Goal: Task Accomplishment & Management: Manage account settings

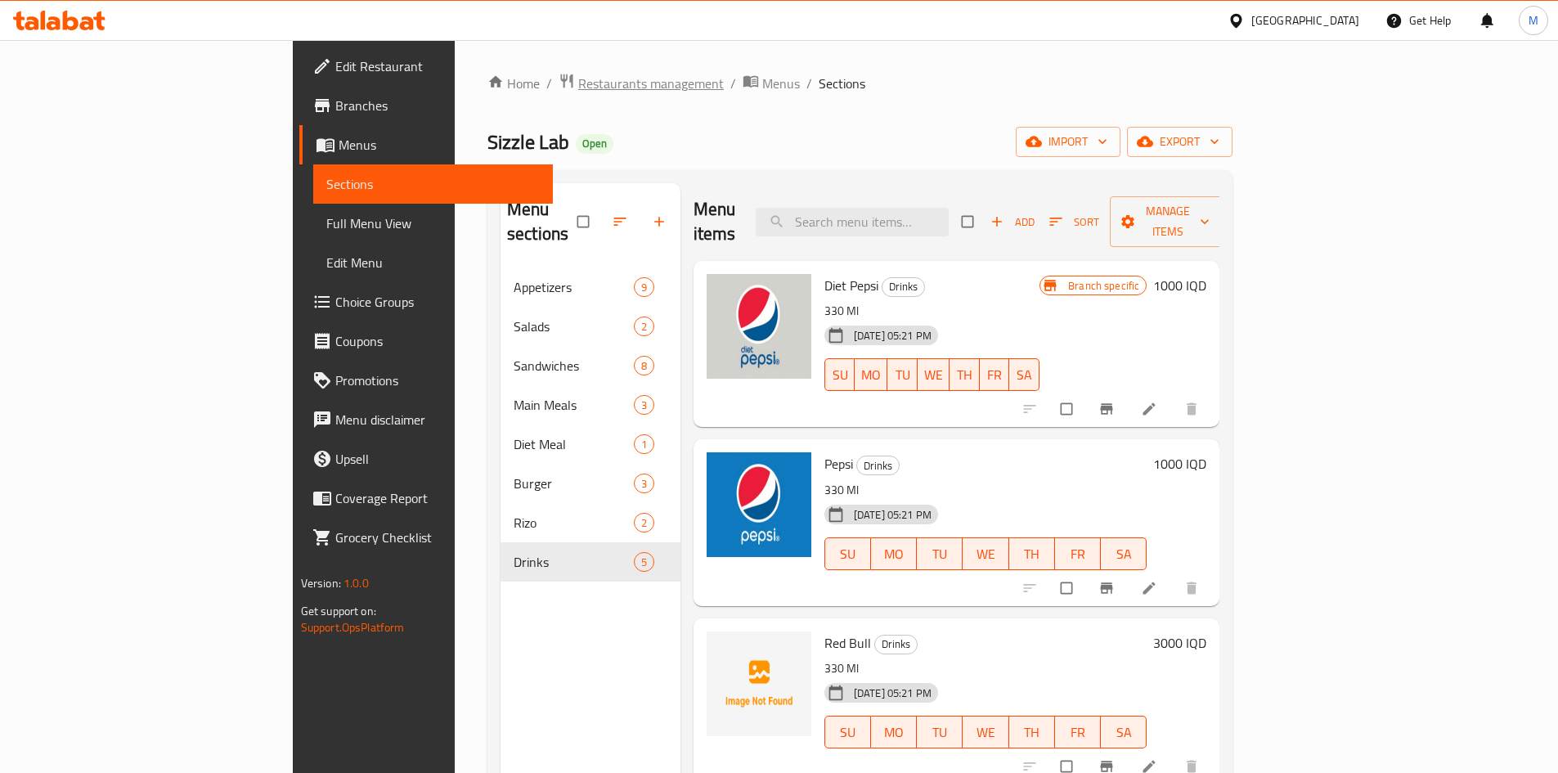
click at [578, 90] on span "Restaurants management" at bounding box center [651, 84] width 146 height 20
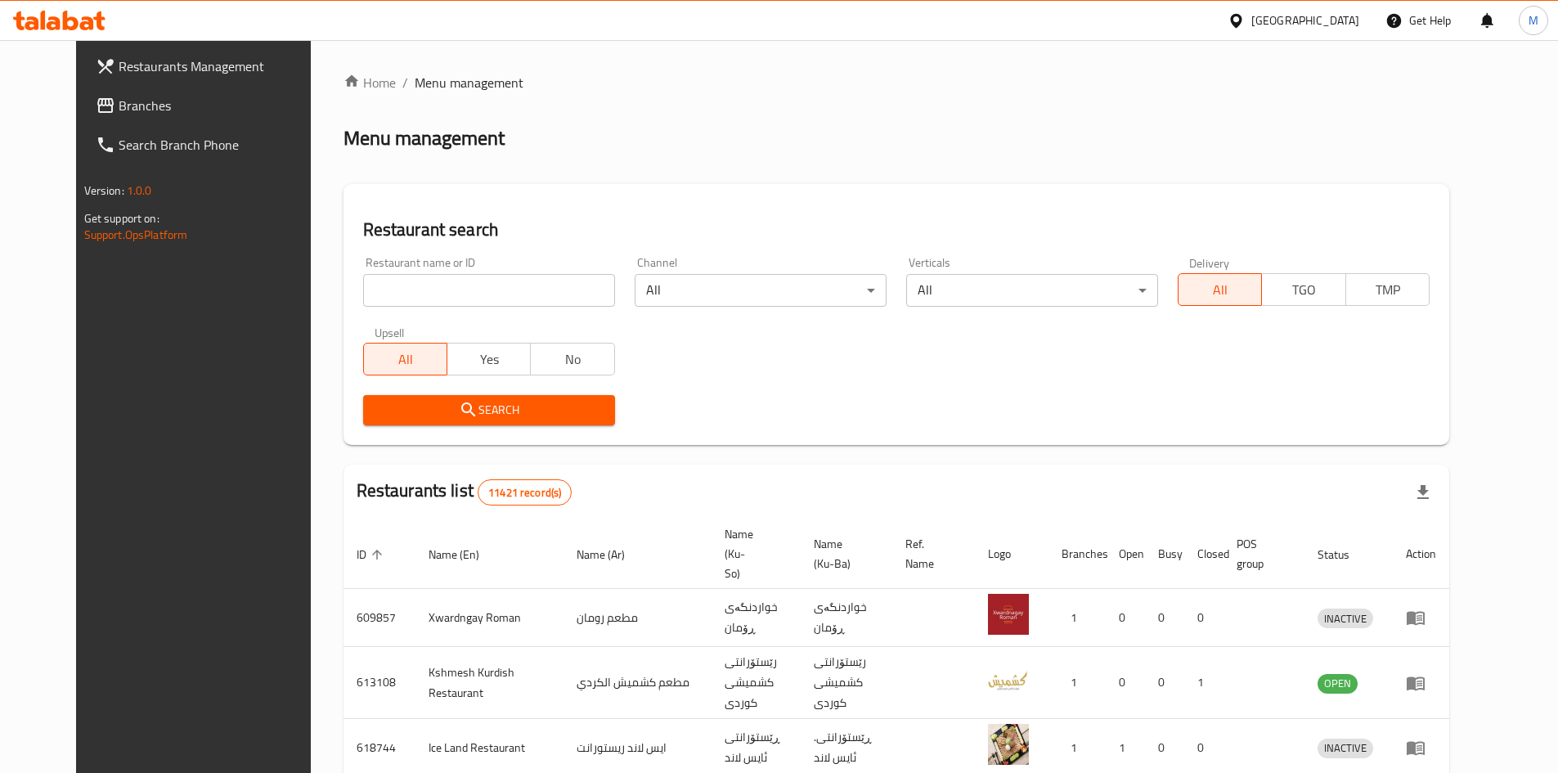
click at [456, 278] on div "Home / Menu management Menu management Restaurant search Restaurant name or ID …" at bounding box center [897, 640] width 1106 height 1134
click at [450, 281] on input "search" at bounding box center [489, 290] width 252 height 33
type input "narin"
click button "Search" at bounding box center [489, 410] width 252 height 30
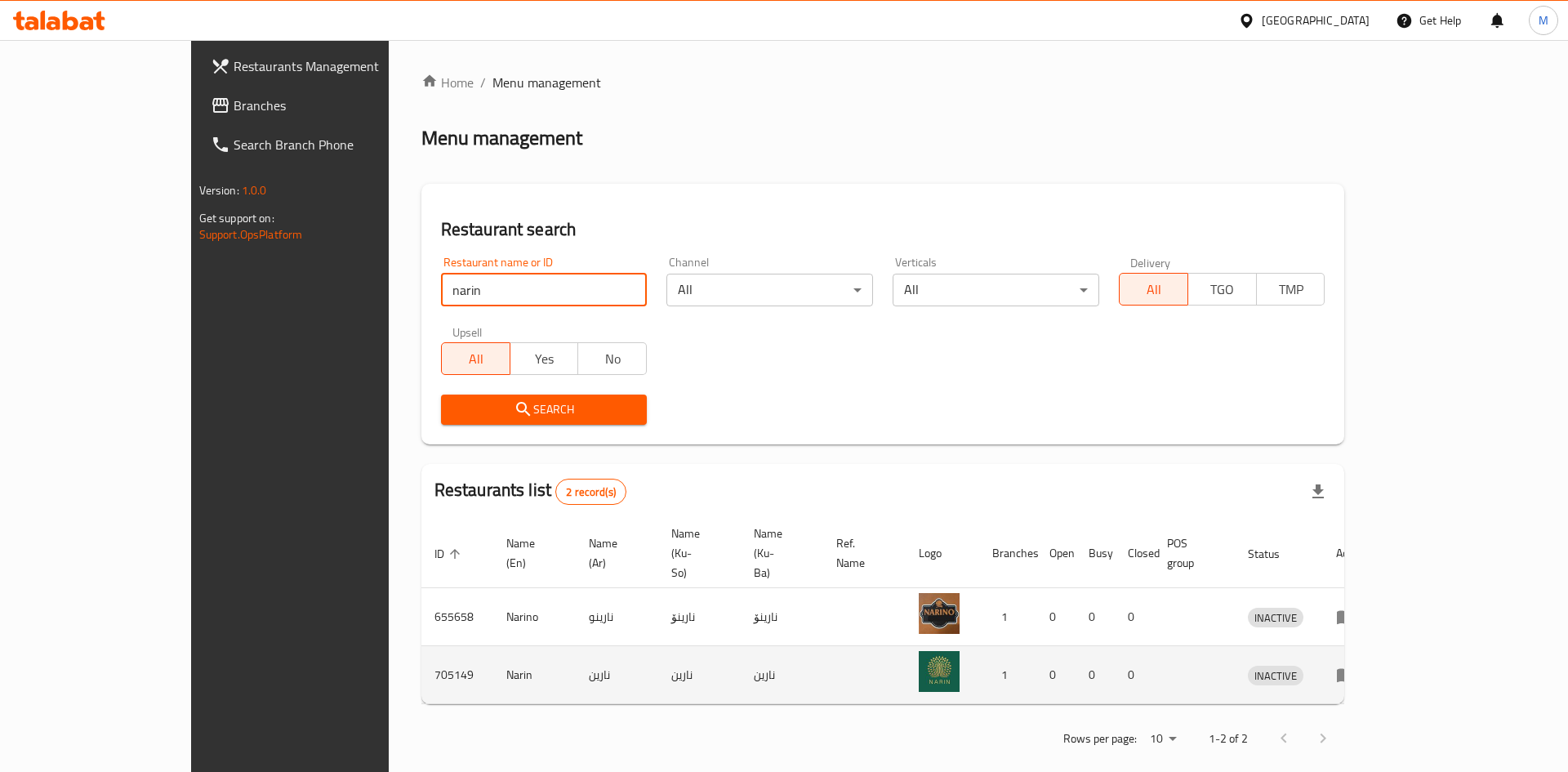
click at [1355, 665] on icon "enhanced table" at bounding box center [1345, 675] width 20 height 20
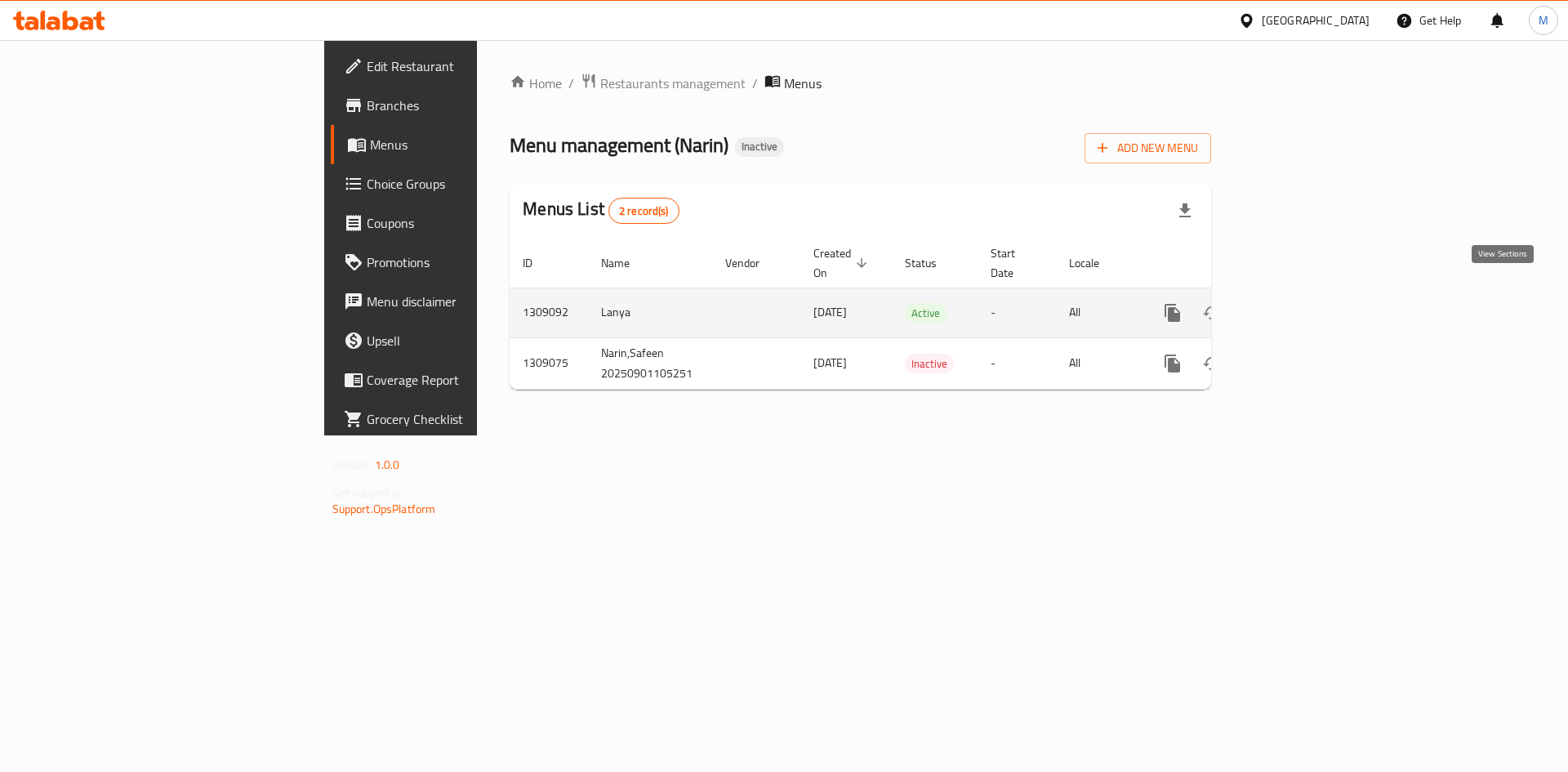
click at [1300, 304] on icon "enhanced table" at bounding box center [1291, 314] width 20 height 20
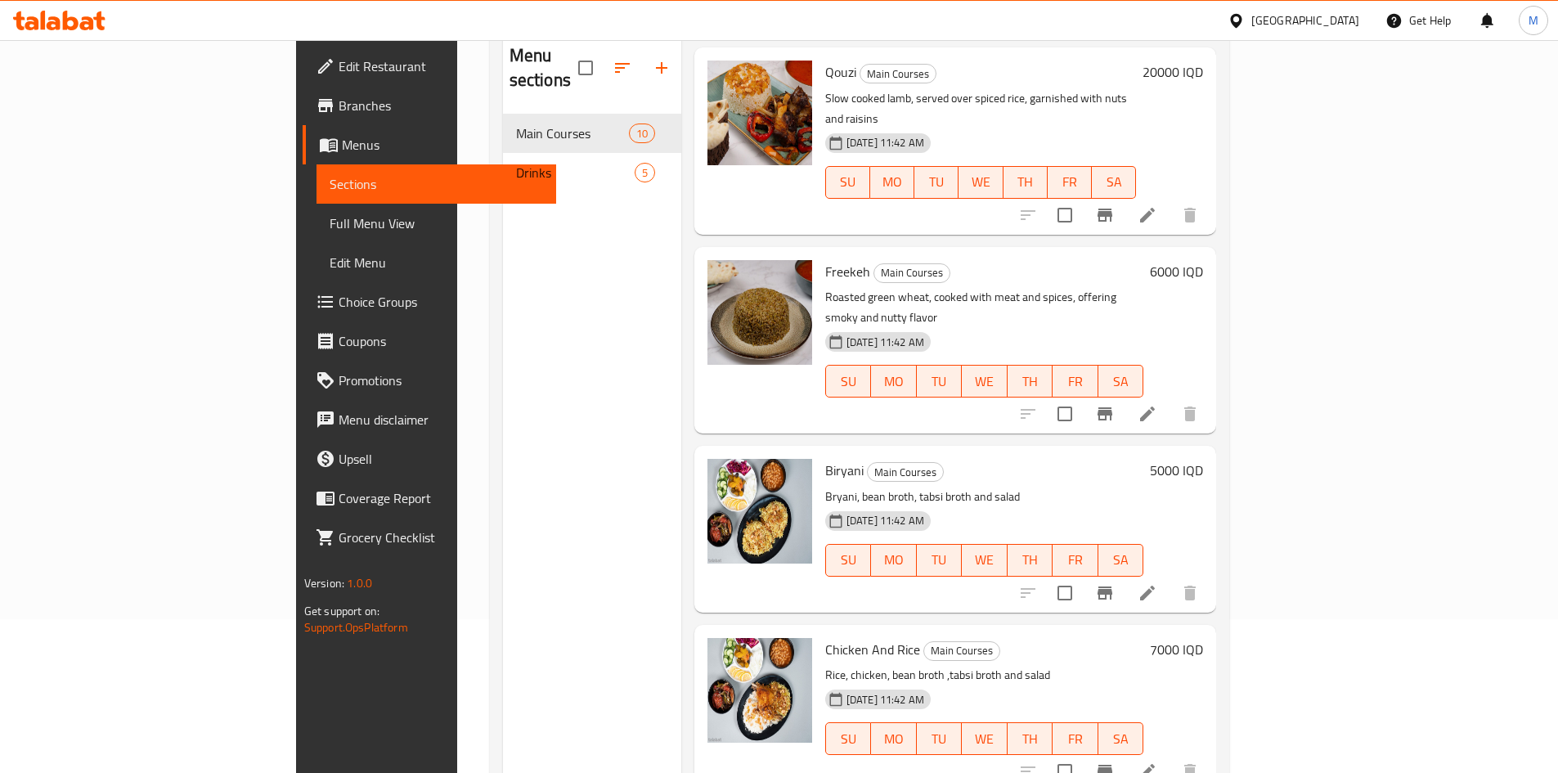
scroll to position [229, 0]
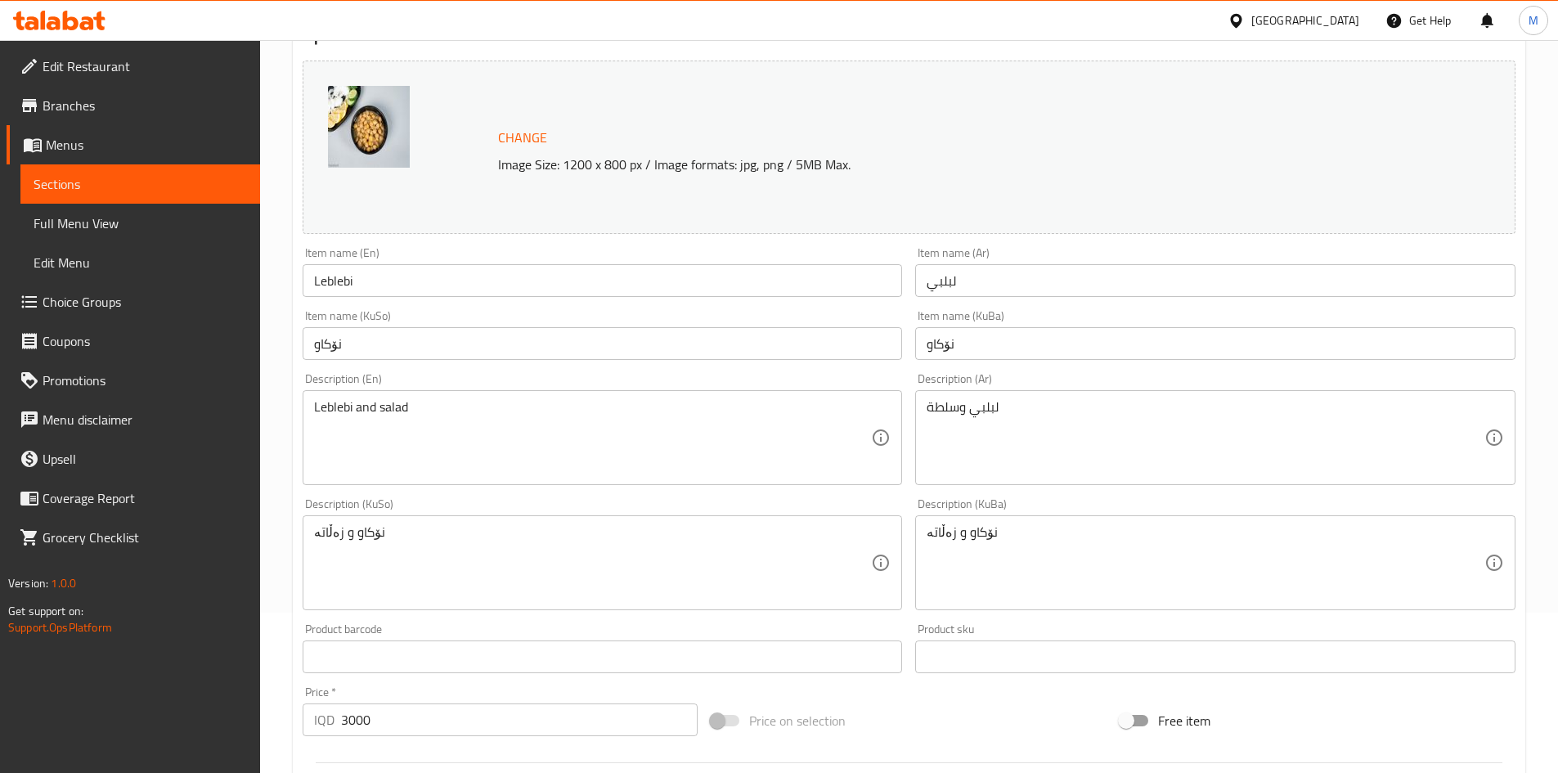
scroll to position [409, 0]
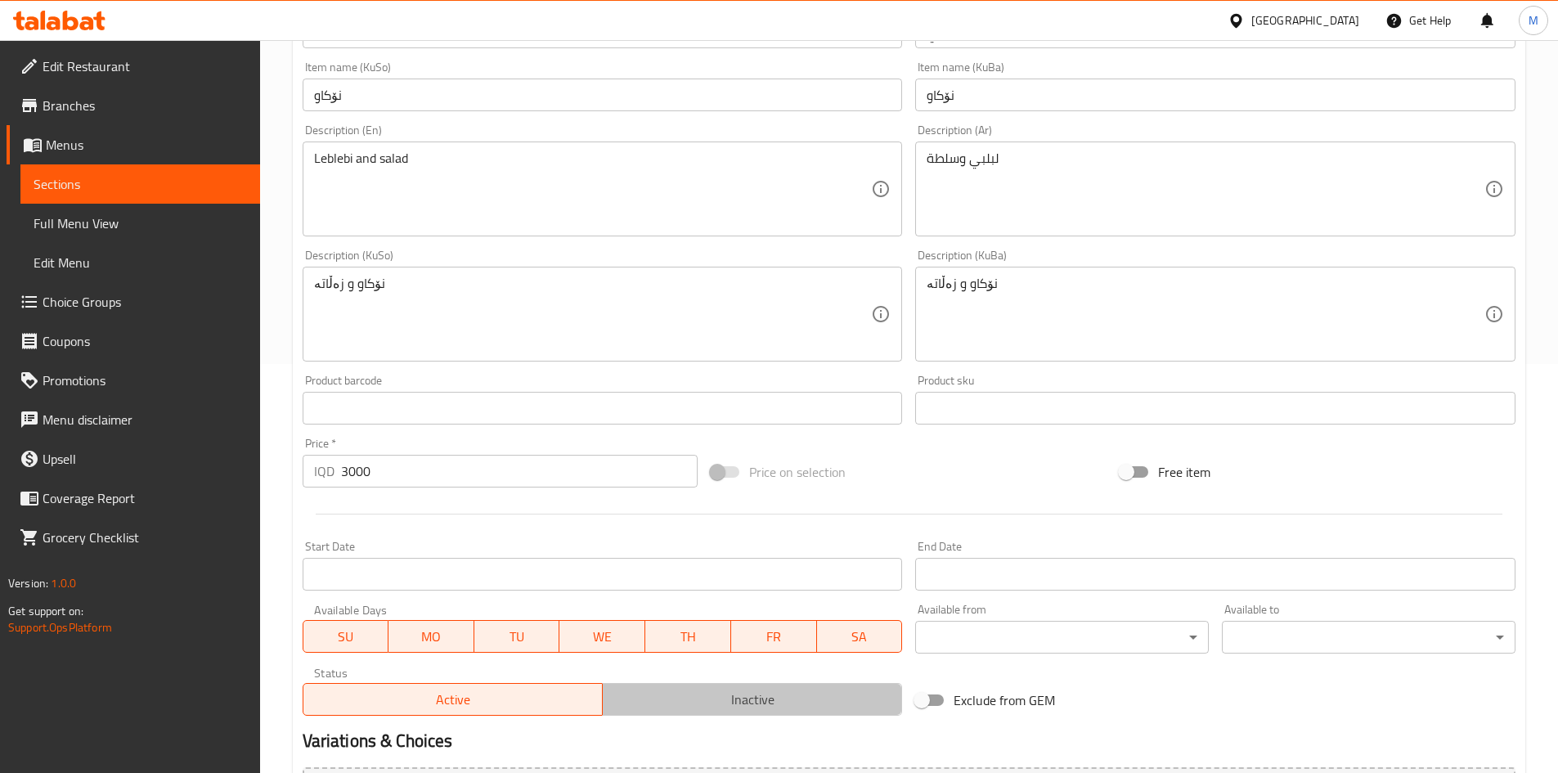
click at [749, 695] on span "Inactive" at bounding box center [752, 700] width 286 height 24
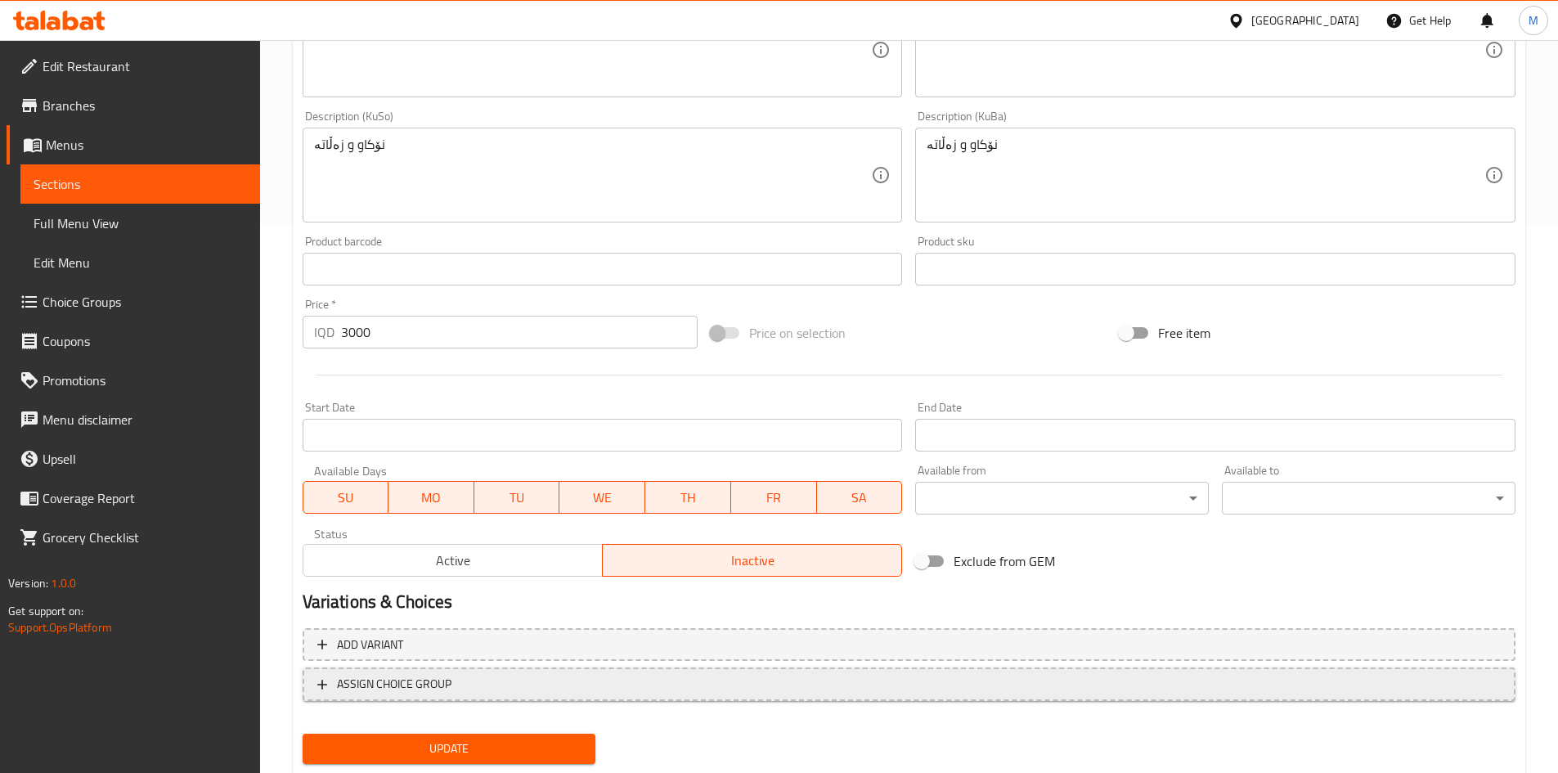
scroll to position [595, 0]
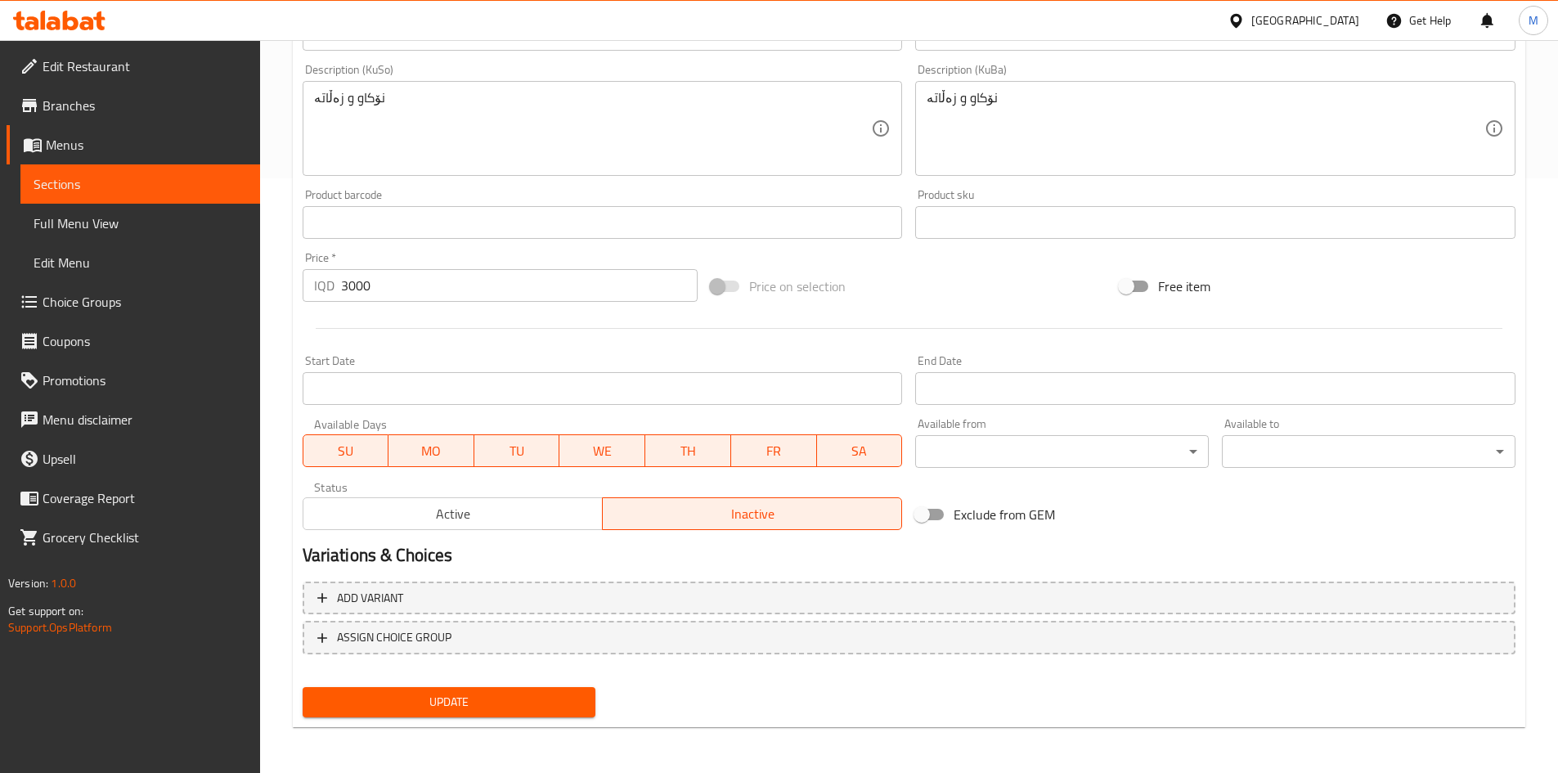
click at [551, 690] on button "Update" at bounding box center [450, 702] width 294 height 30
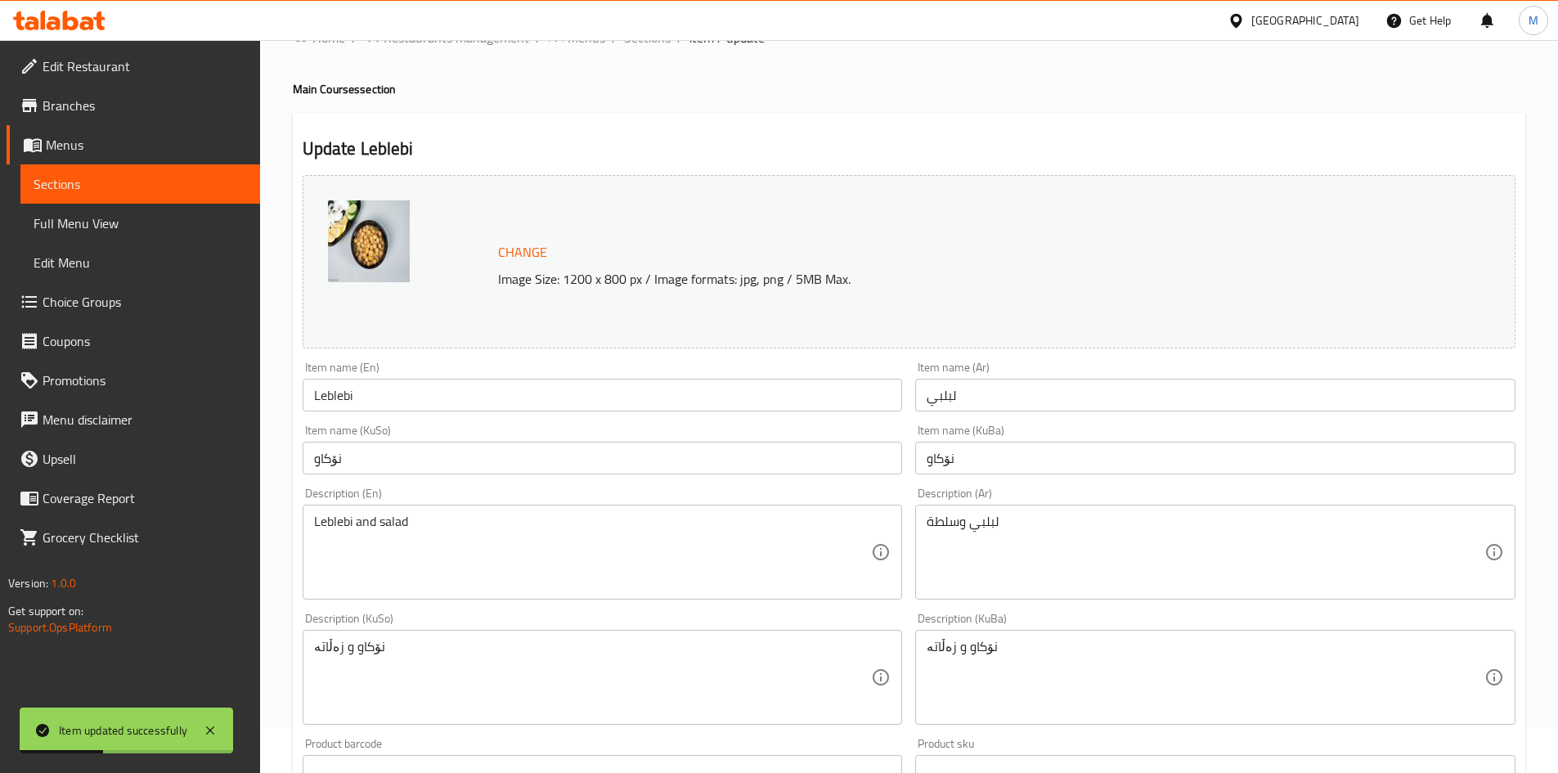
scroll to position [0, 0]
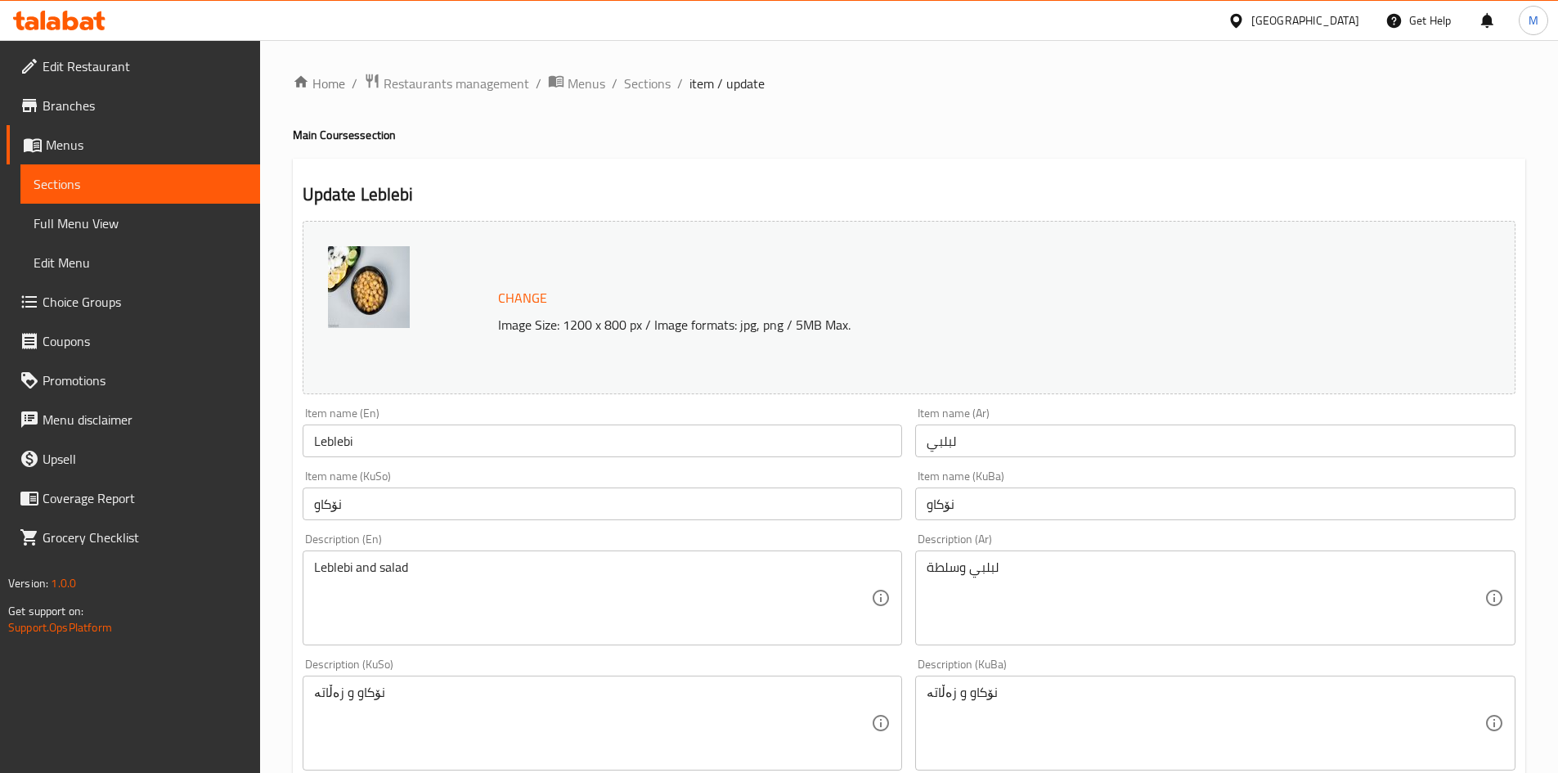
click at [698, 85] on span "item / update" at bounding box center [727, 84] width 75 height 20
click at [636, 85] on span "Sections" at bounding box center [647, 84] width 47 height 20
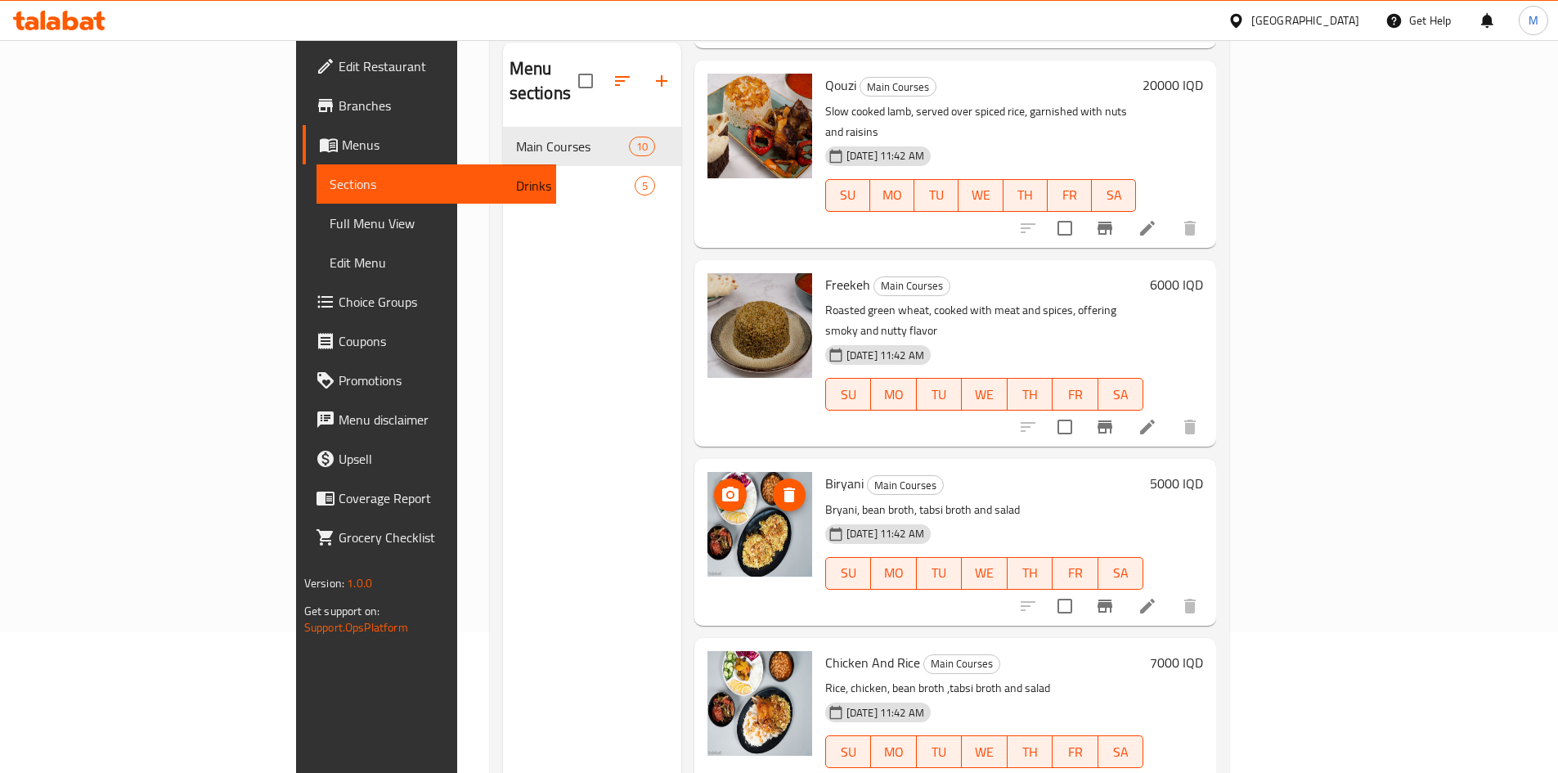
scroll to position [229, 0]
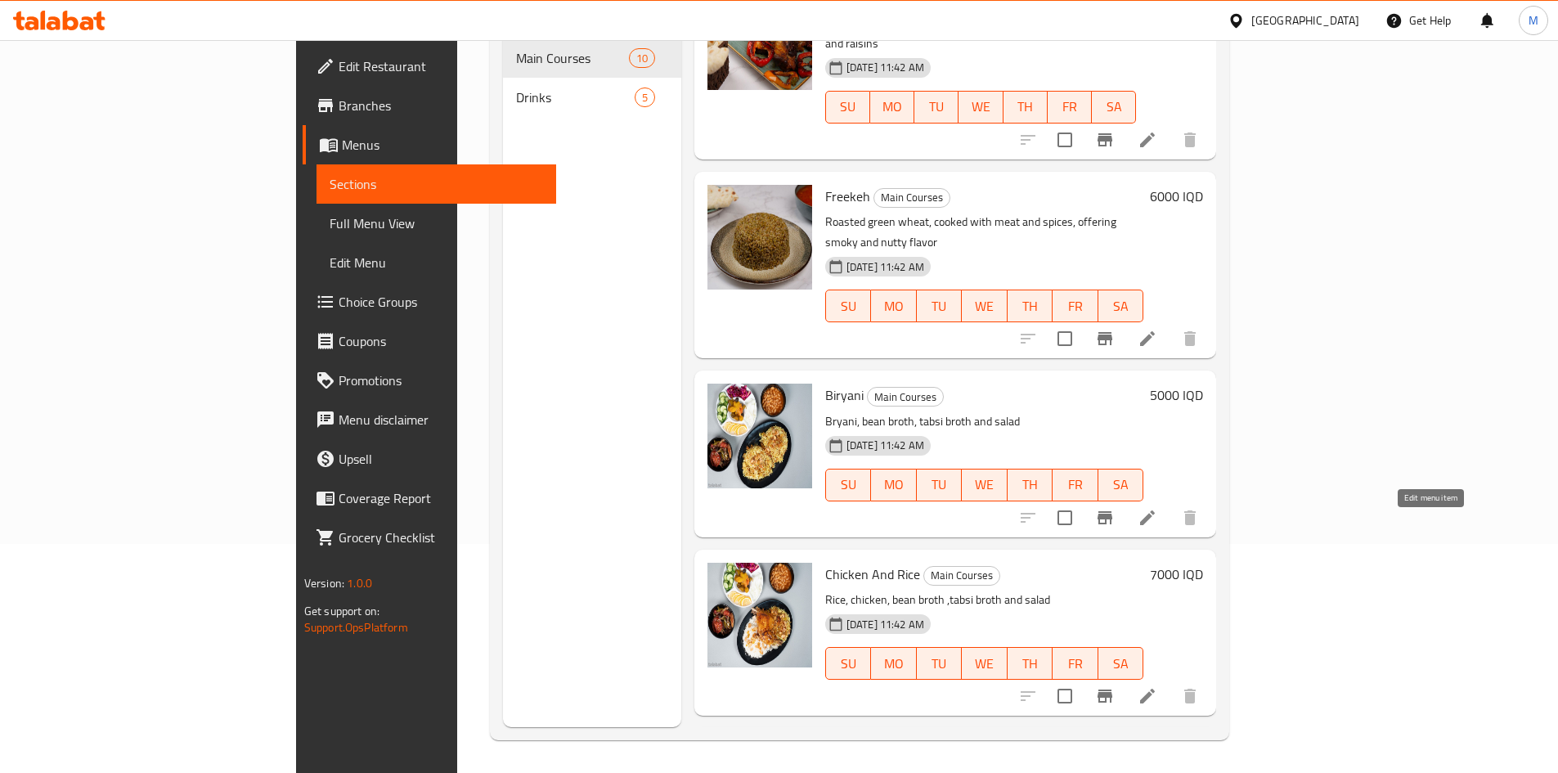
click at [1158, 686] on icon at bounding box center [1148, 696] width 20 height 20
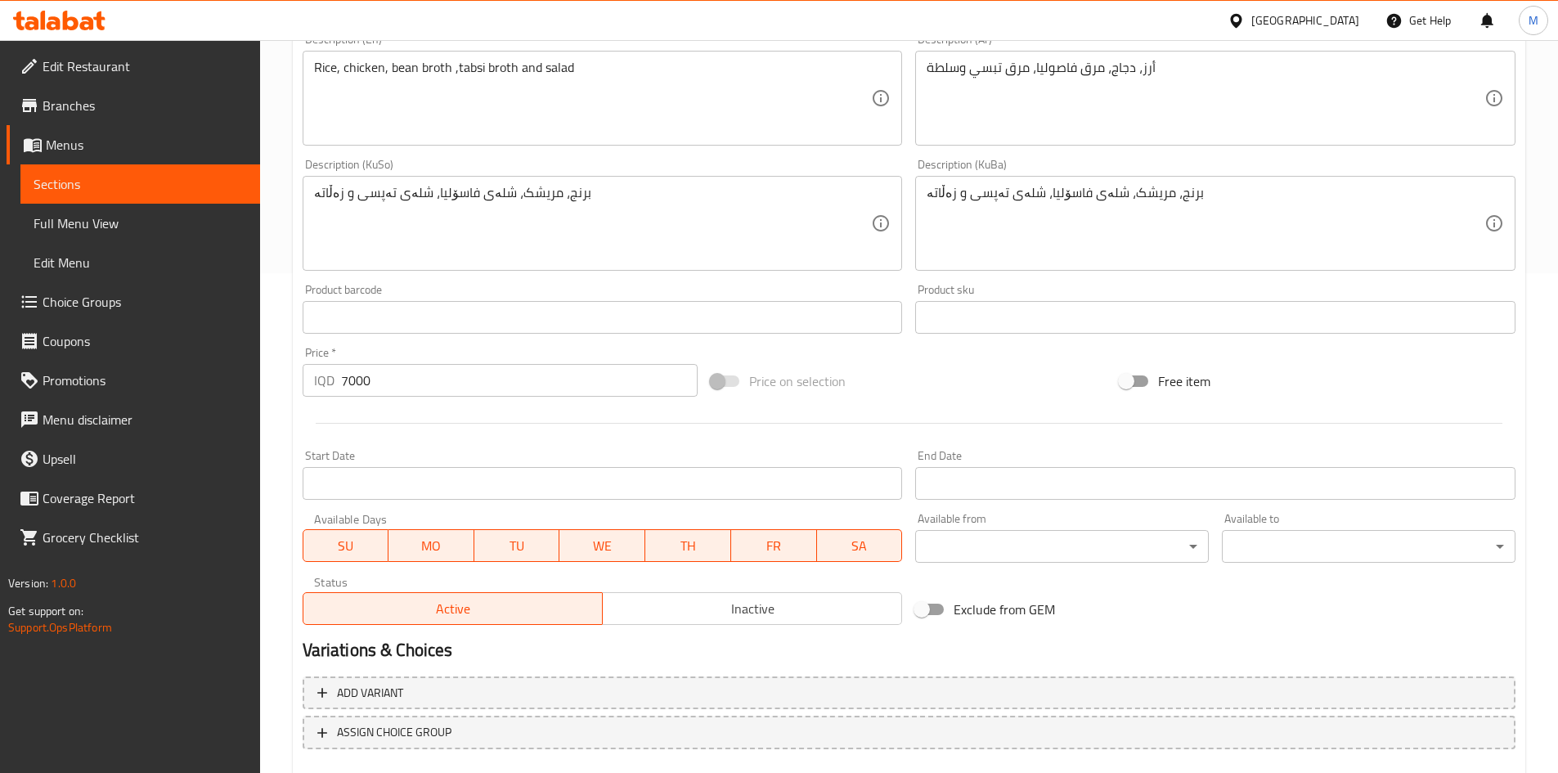
scroll to position [595, 0]
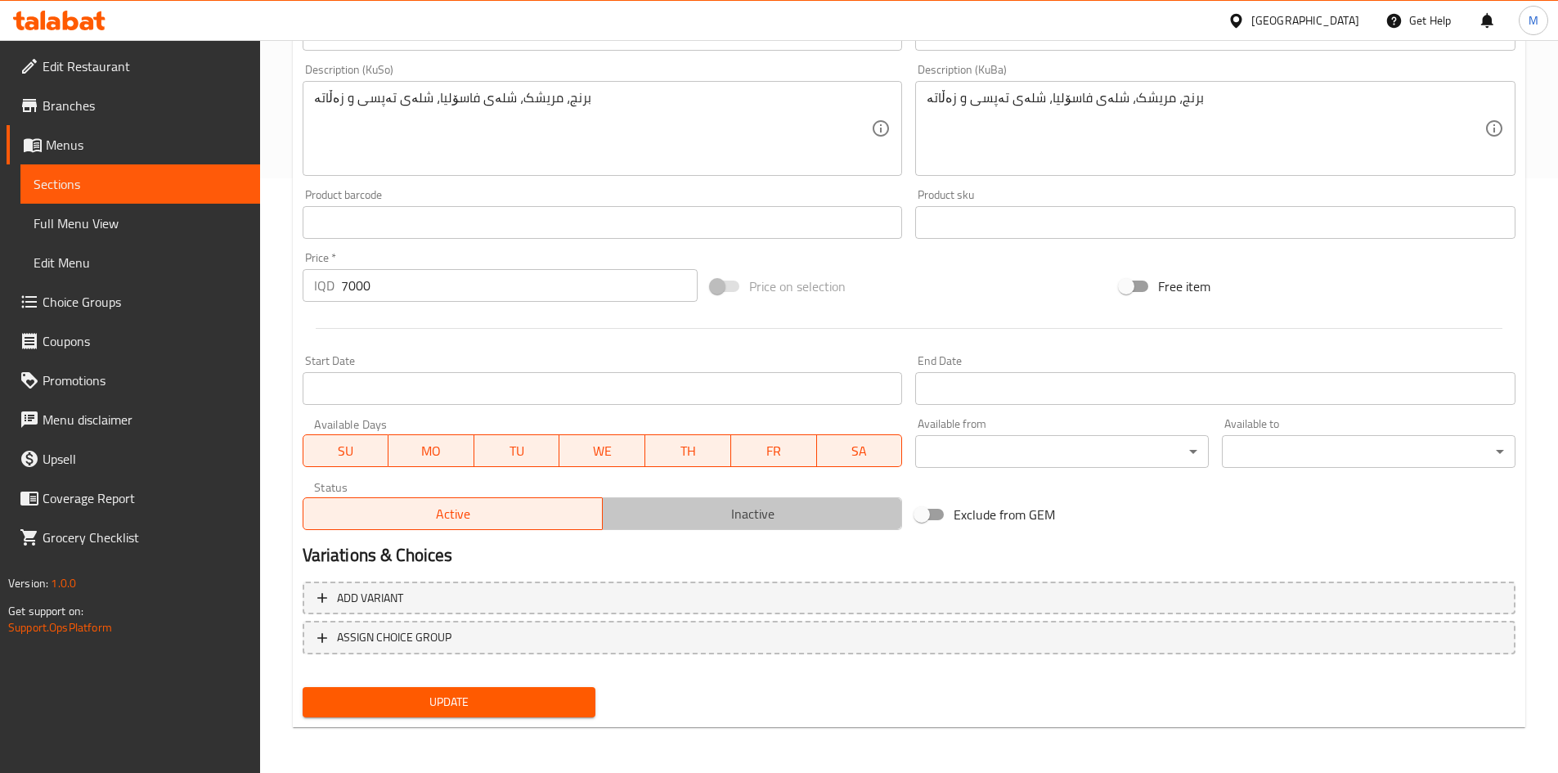
click at [698, 505] on span "Inactive" at bounding box center [752, 514] width 286 height 24
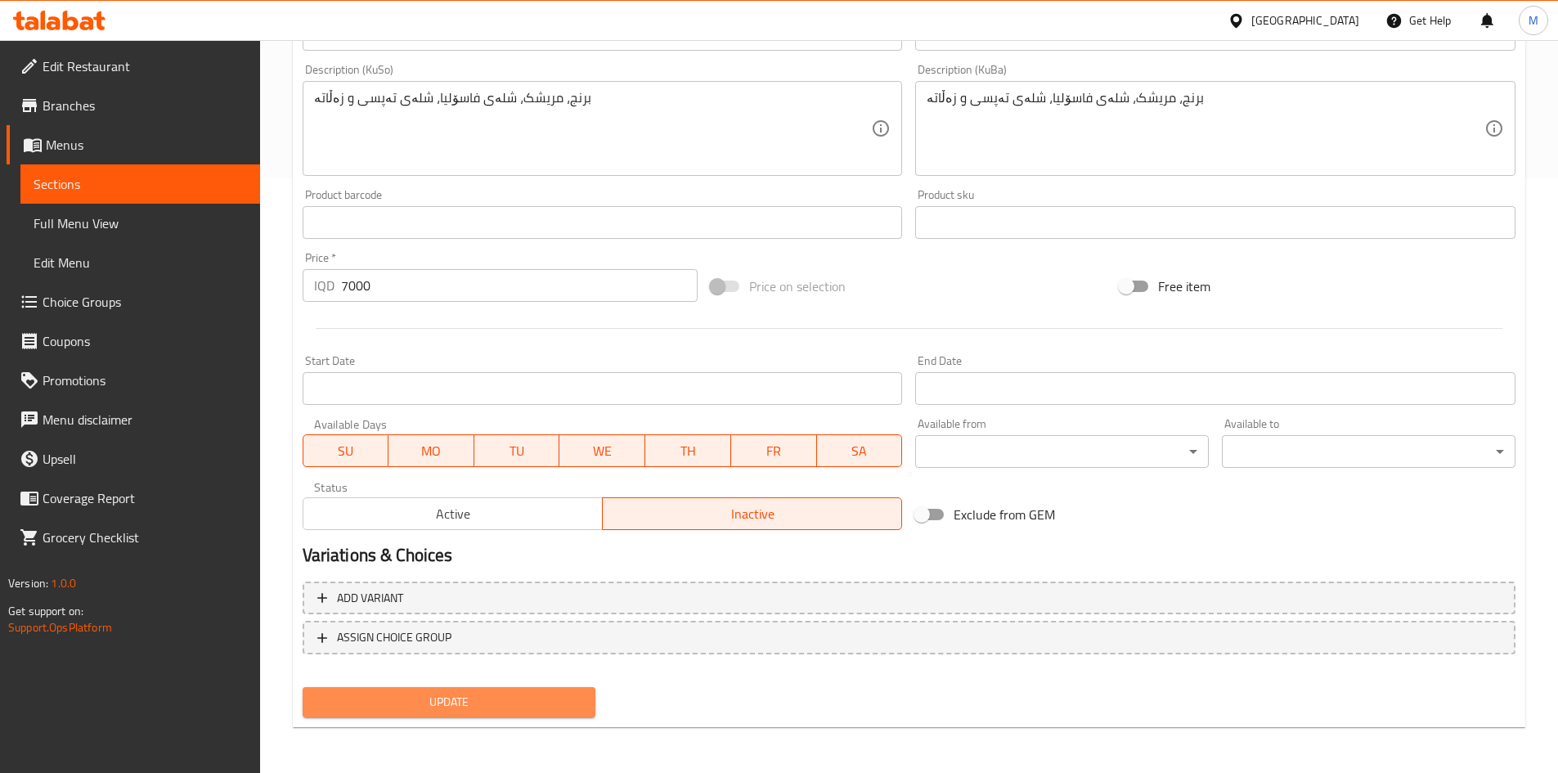
click at [519, 700] on span "Update" at bounding box center [450, 702] width 268 height 20
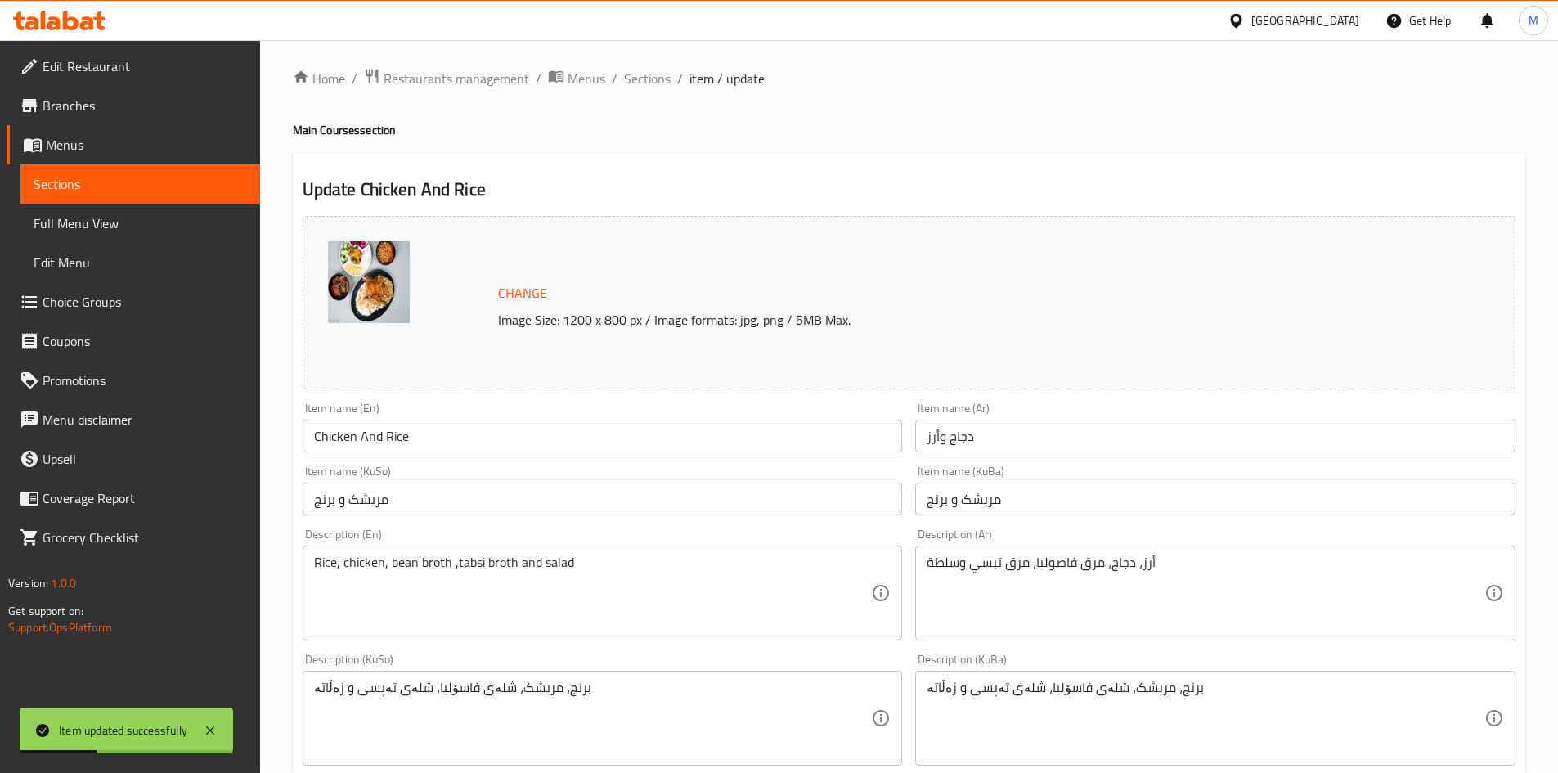
scroll to position [0, 0]
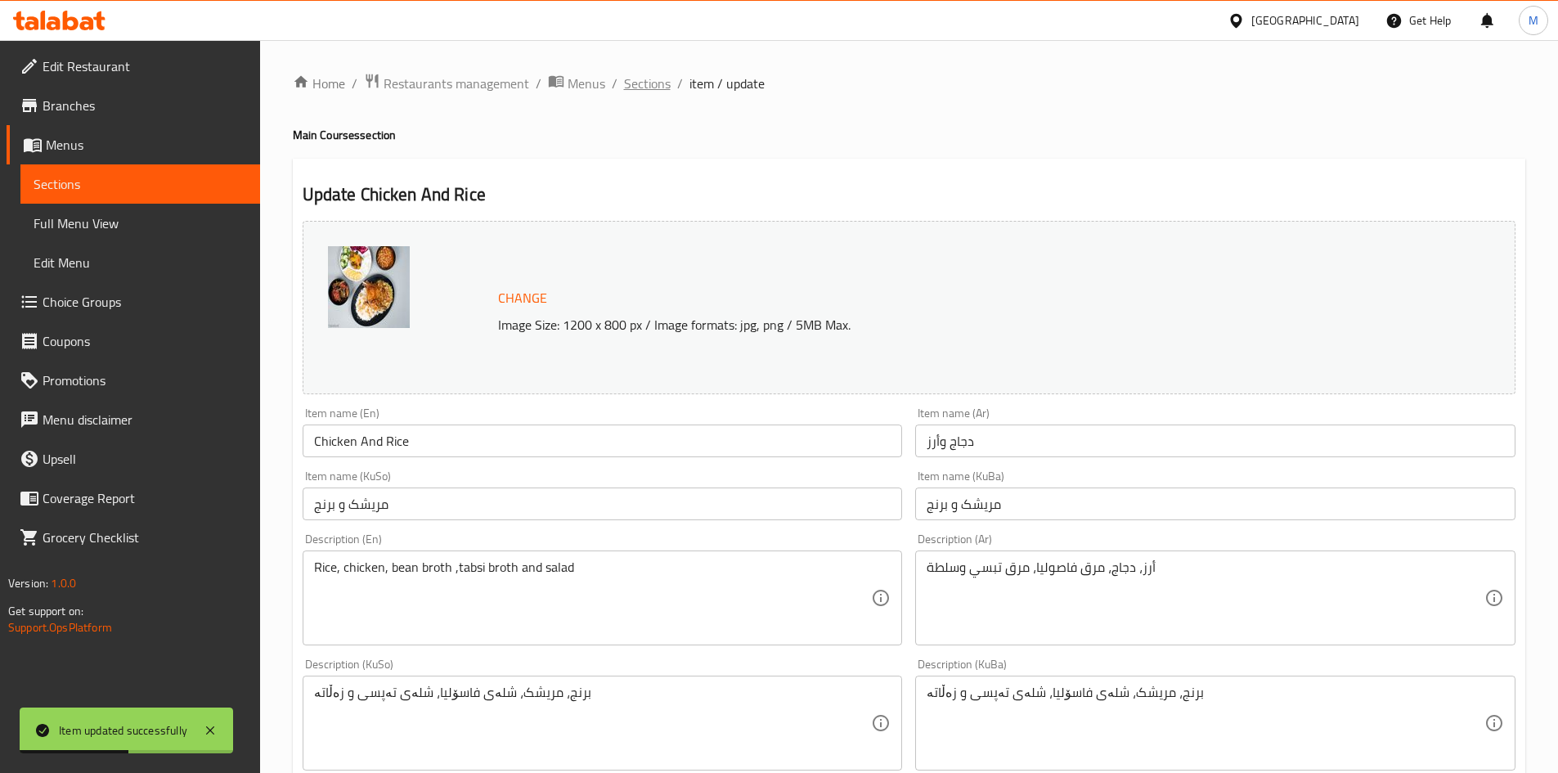
click at [641, 83] on span "Sections" at bounding box center [647, 84] width 47 height 20
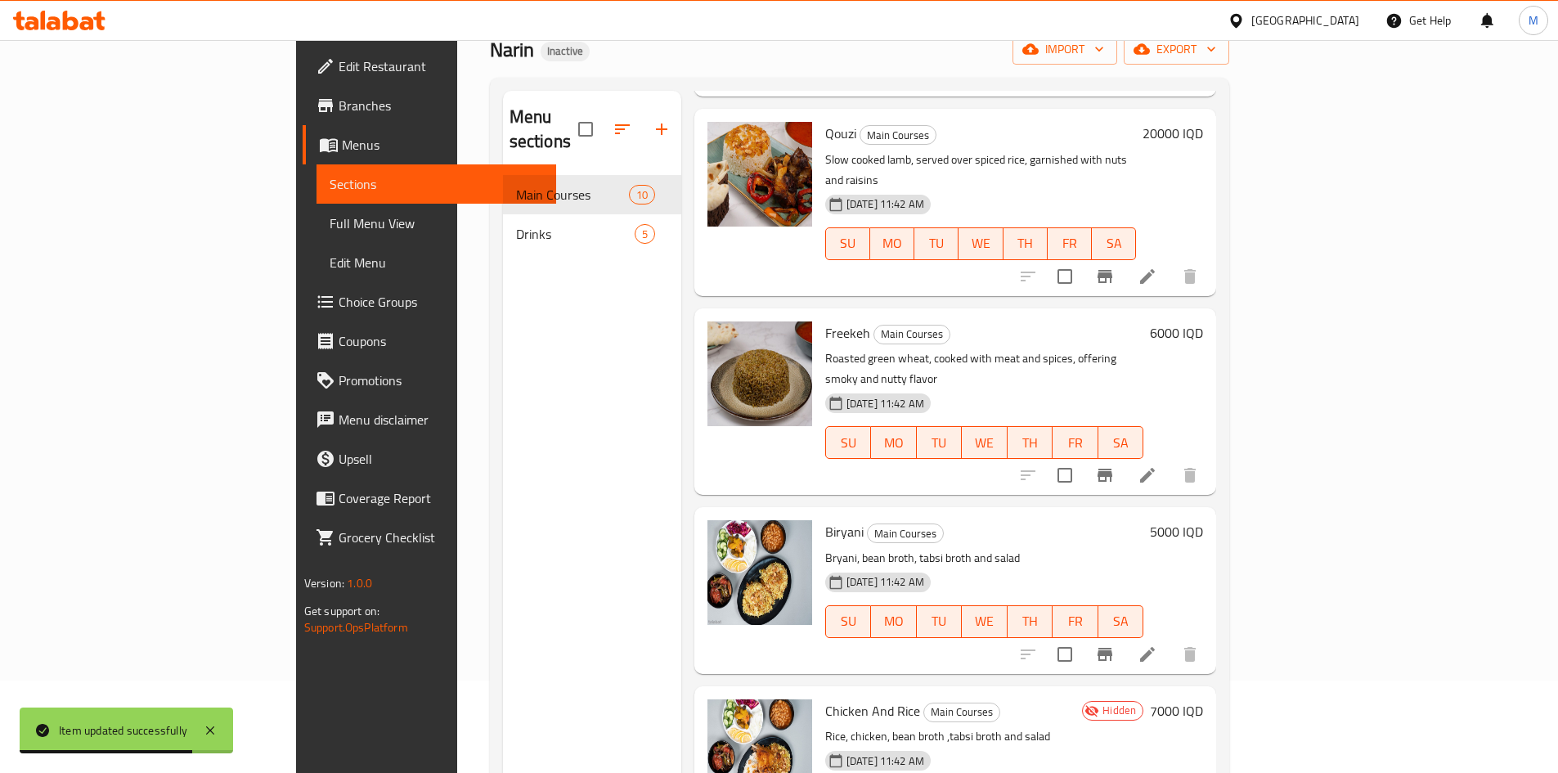
scroll to position [229, 0]
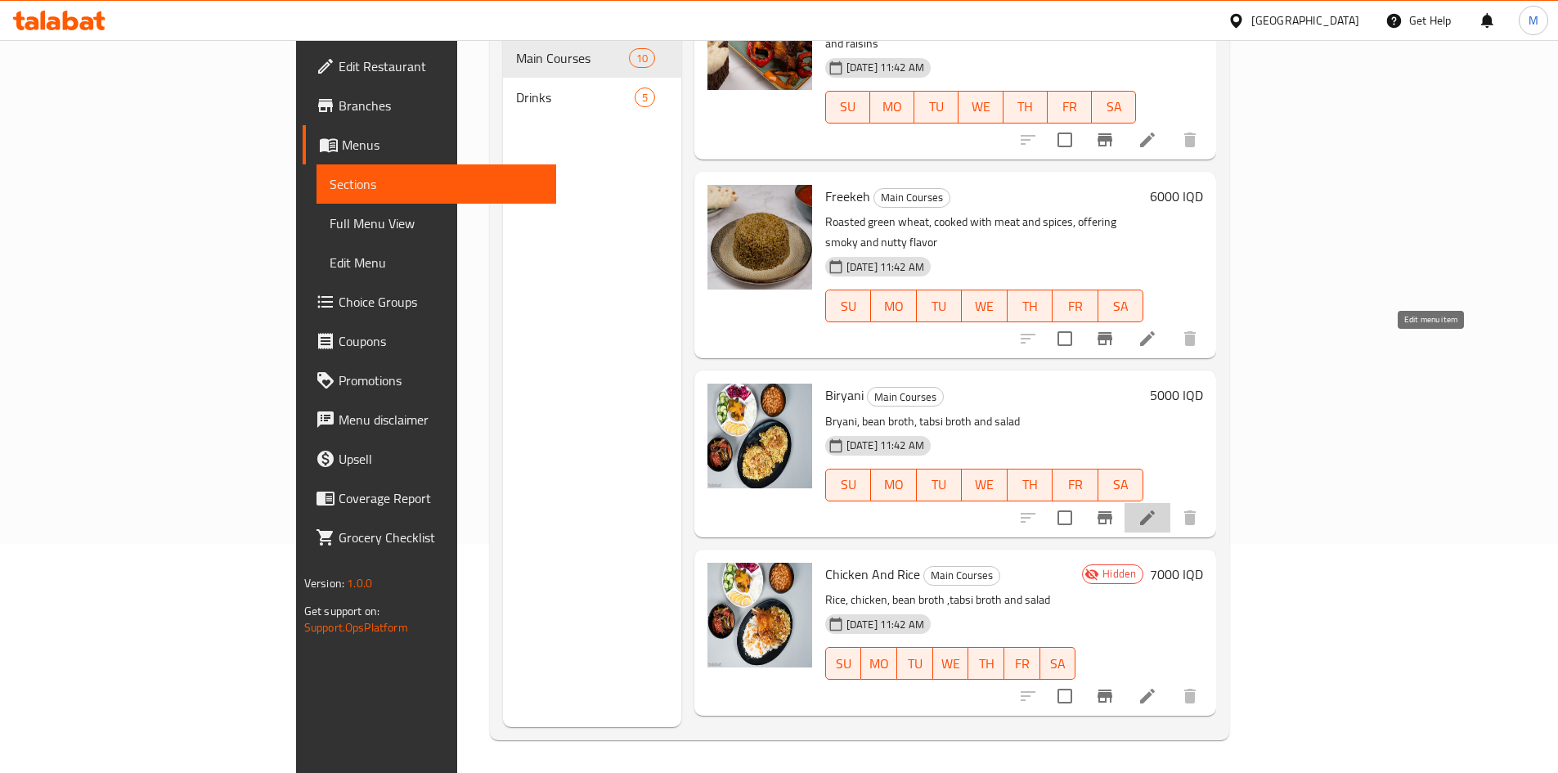
click at [1158, 508] on icon at bounding box center [1148, 518] width 20 height 20
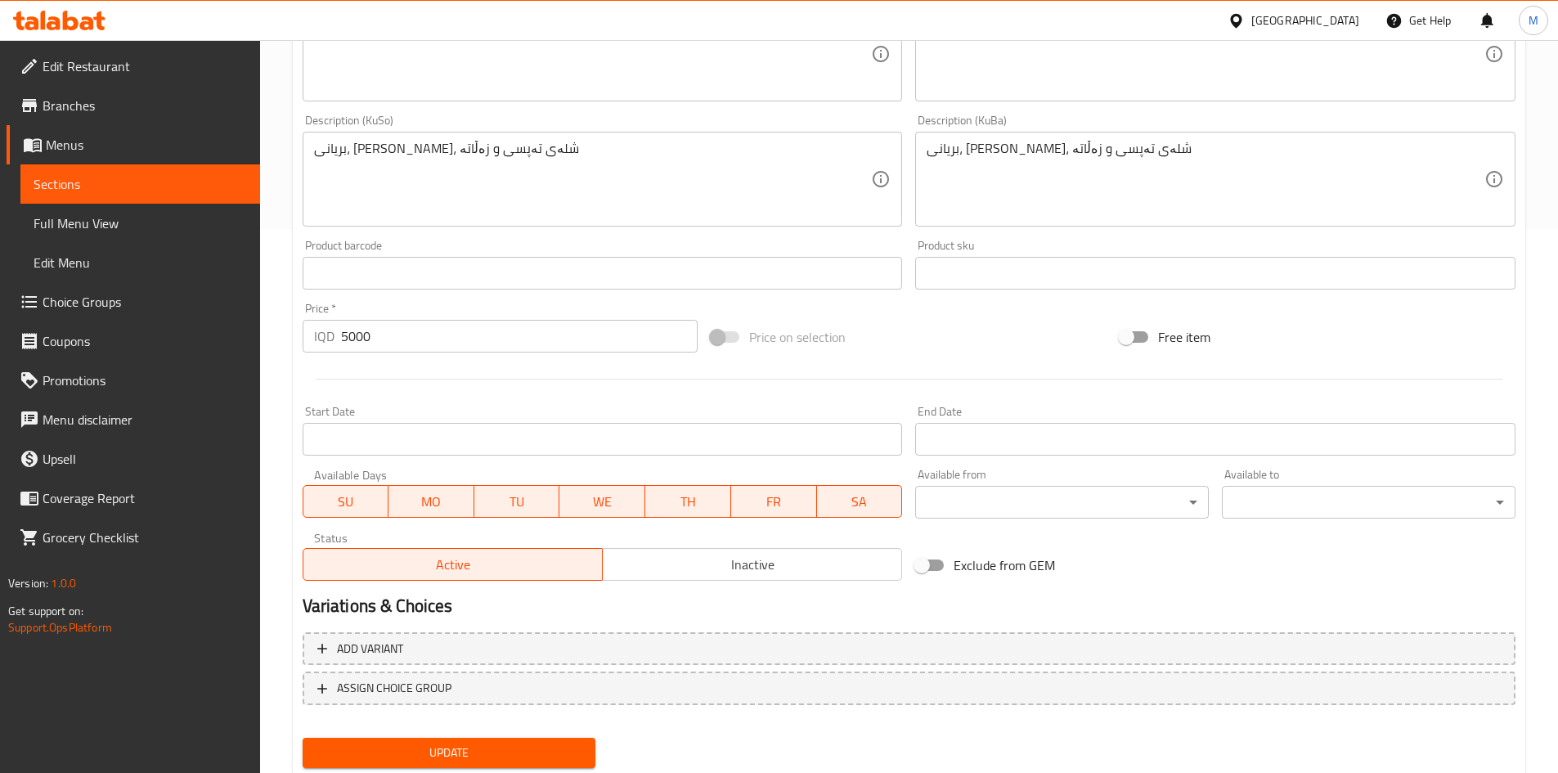
scroll to position [595, 0]
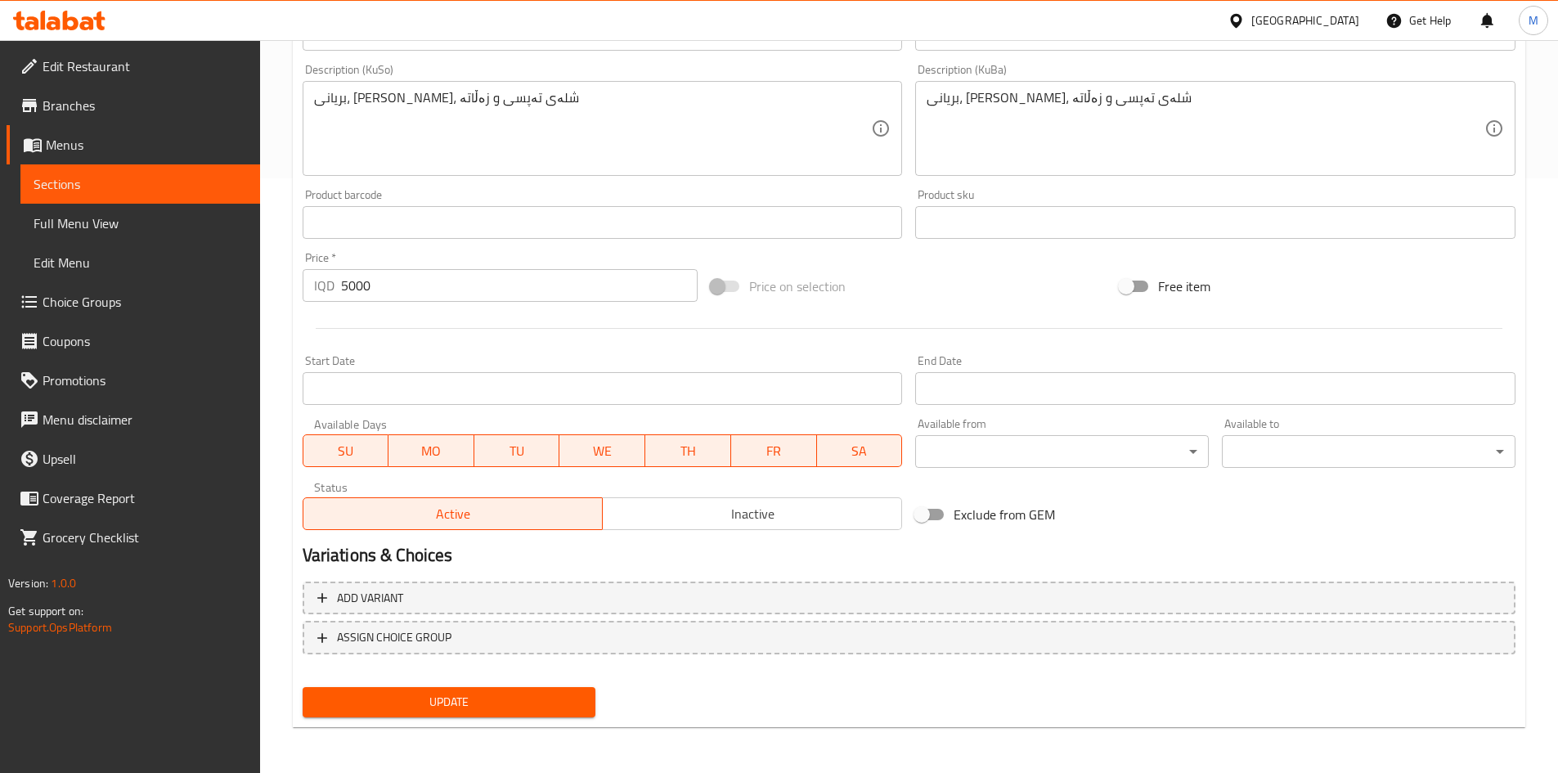
click at [713, 517] on span "Inactive" at bounding box center [752, 514] width 286 height 24
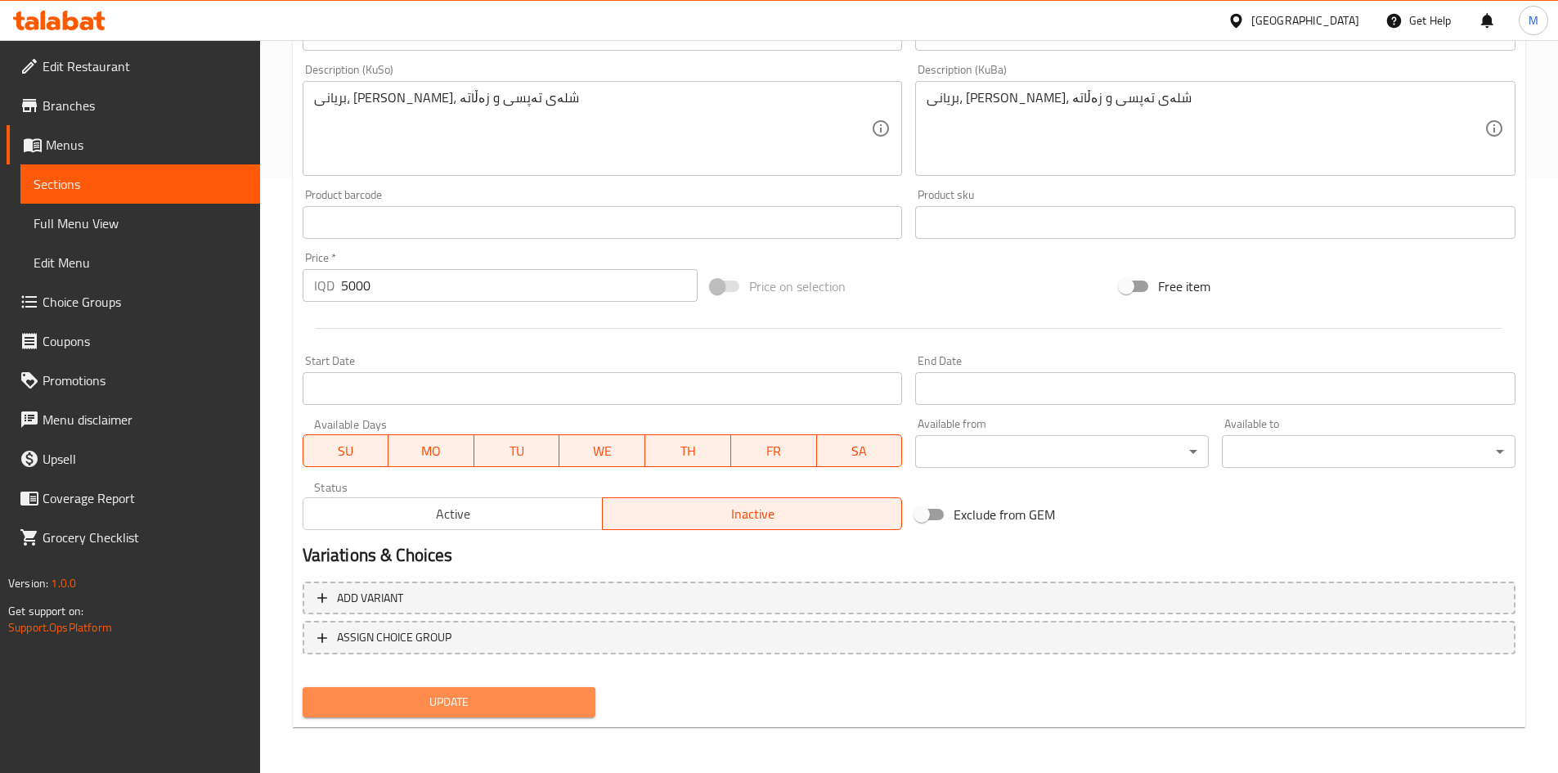
click at [555, 711] on span "Update" at bounding box center [450, 702] width 268 height 20
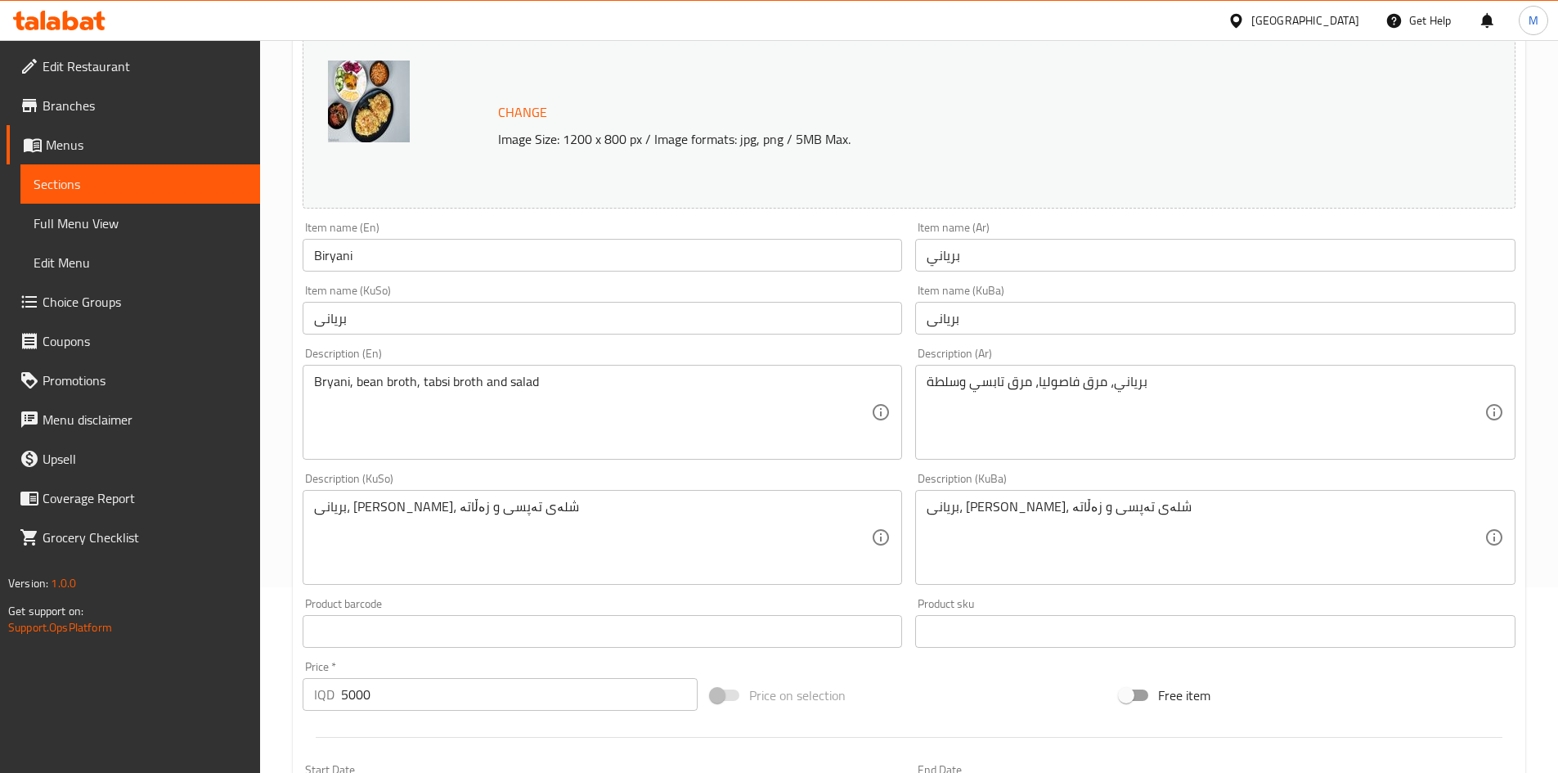
scroll to position [0, 0]
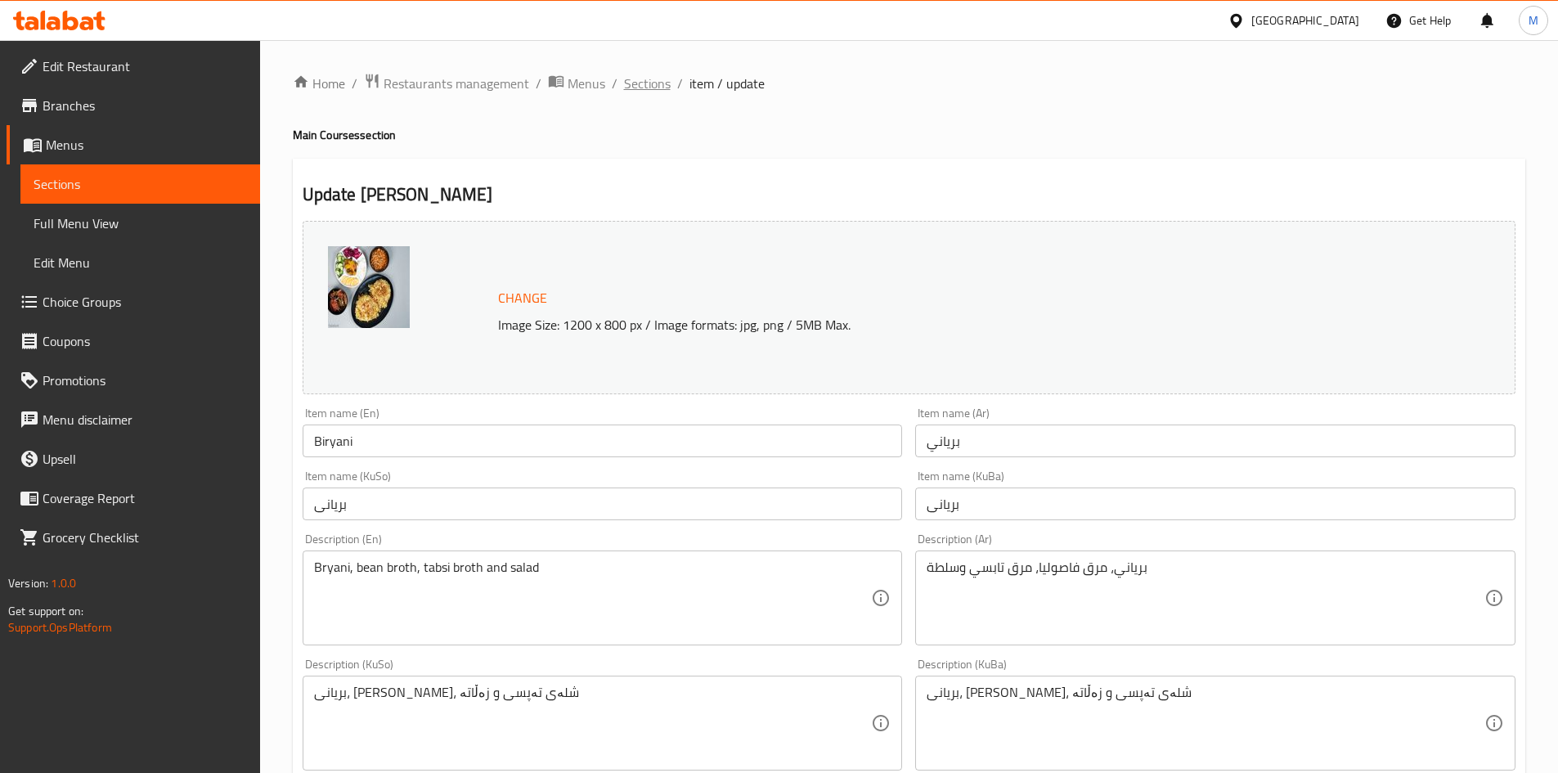
click at [657, 82] on span "Sections" at bounding box center [647, 84] width 47 height 20
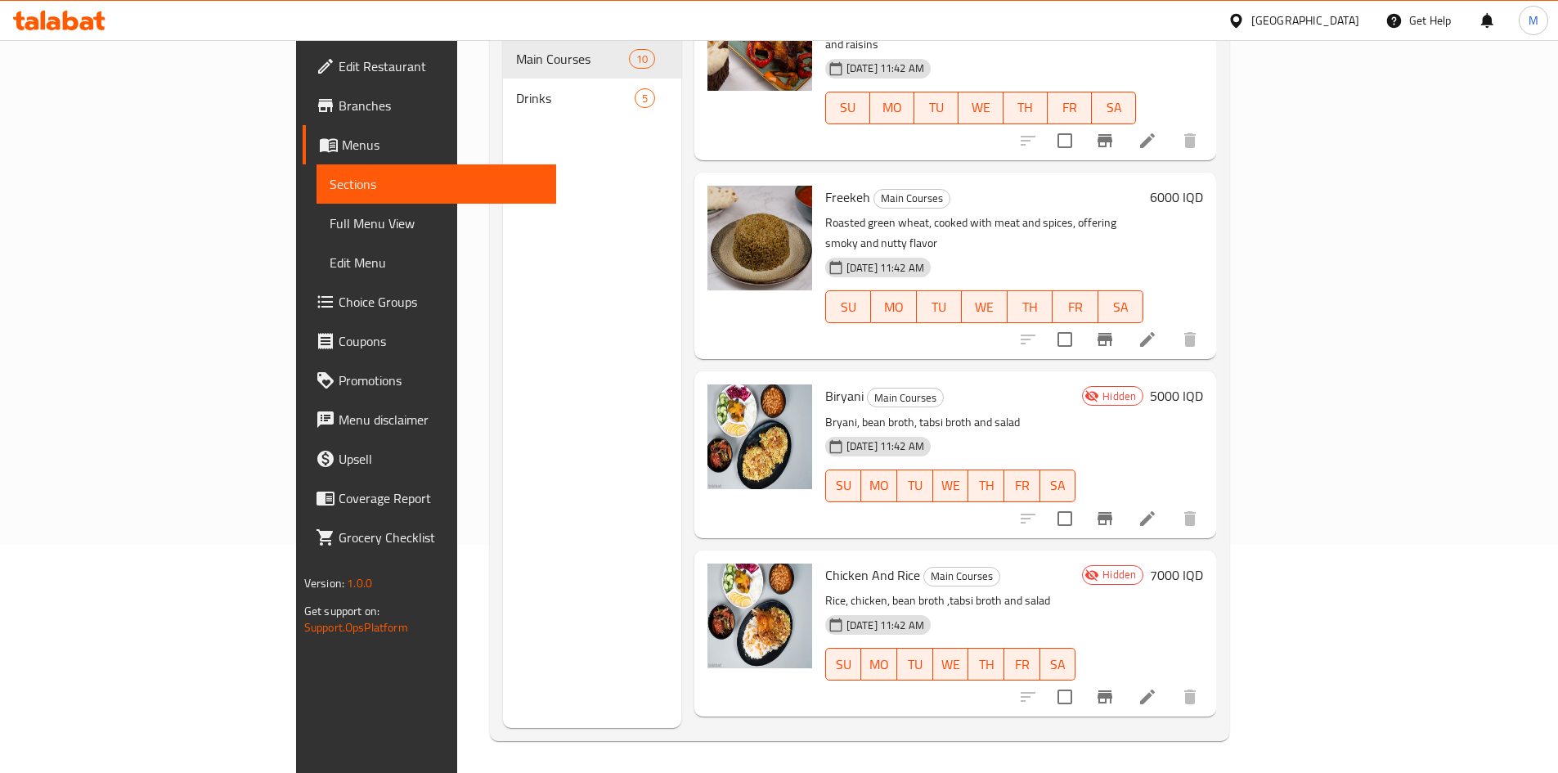
scroll to position [229, 0]
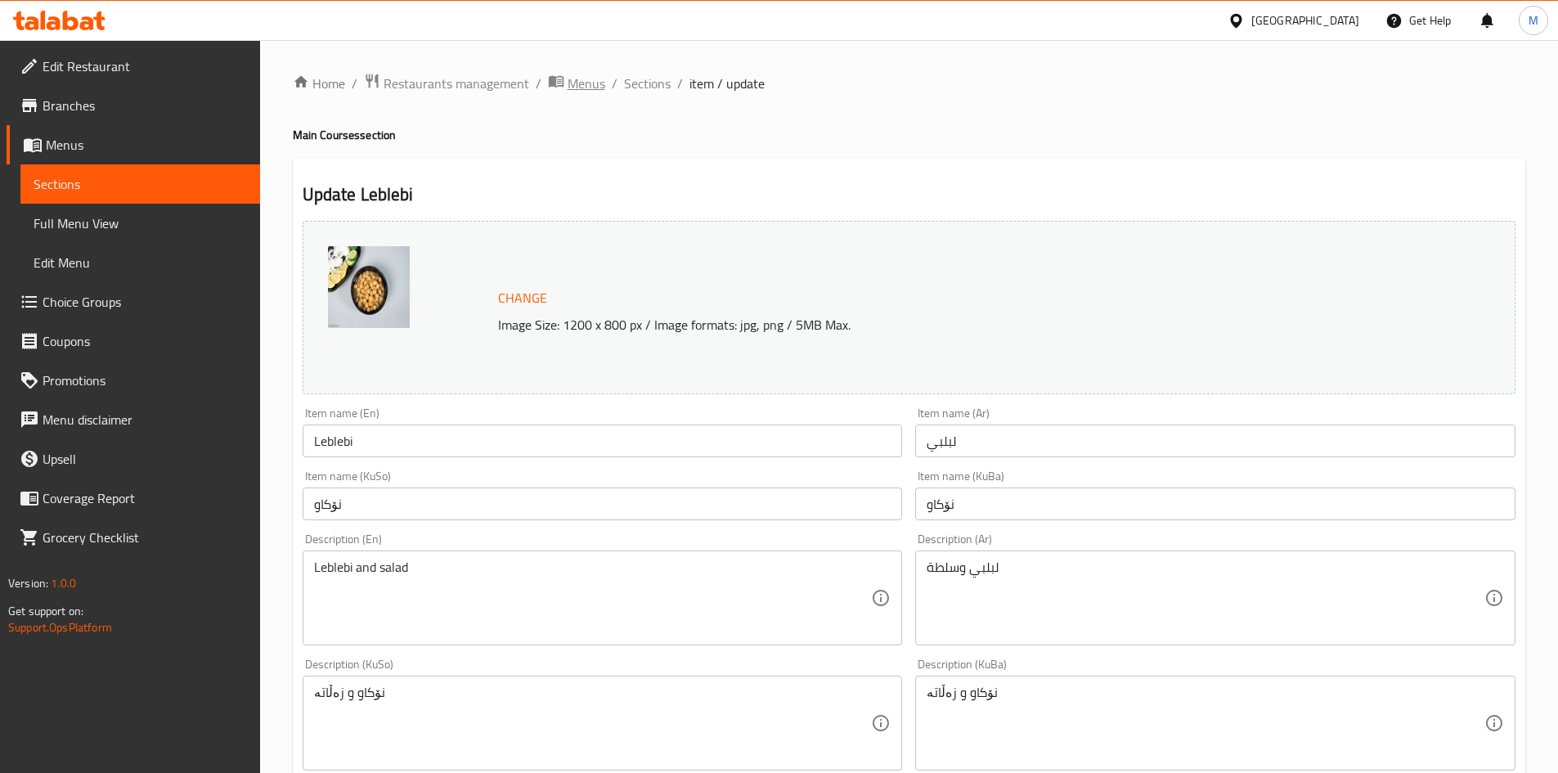
click at [593, 78] on span "Menus" at bounding box center [587, 84] width 38 height 20
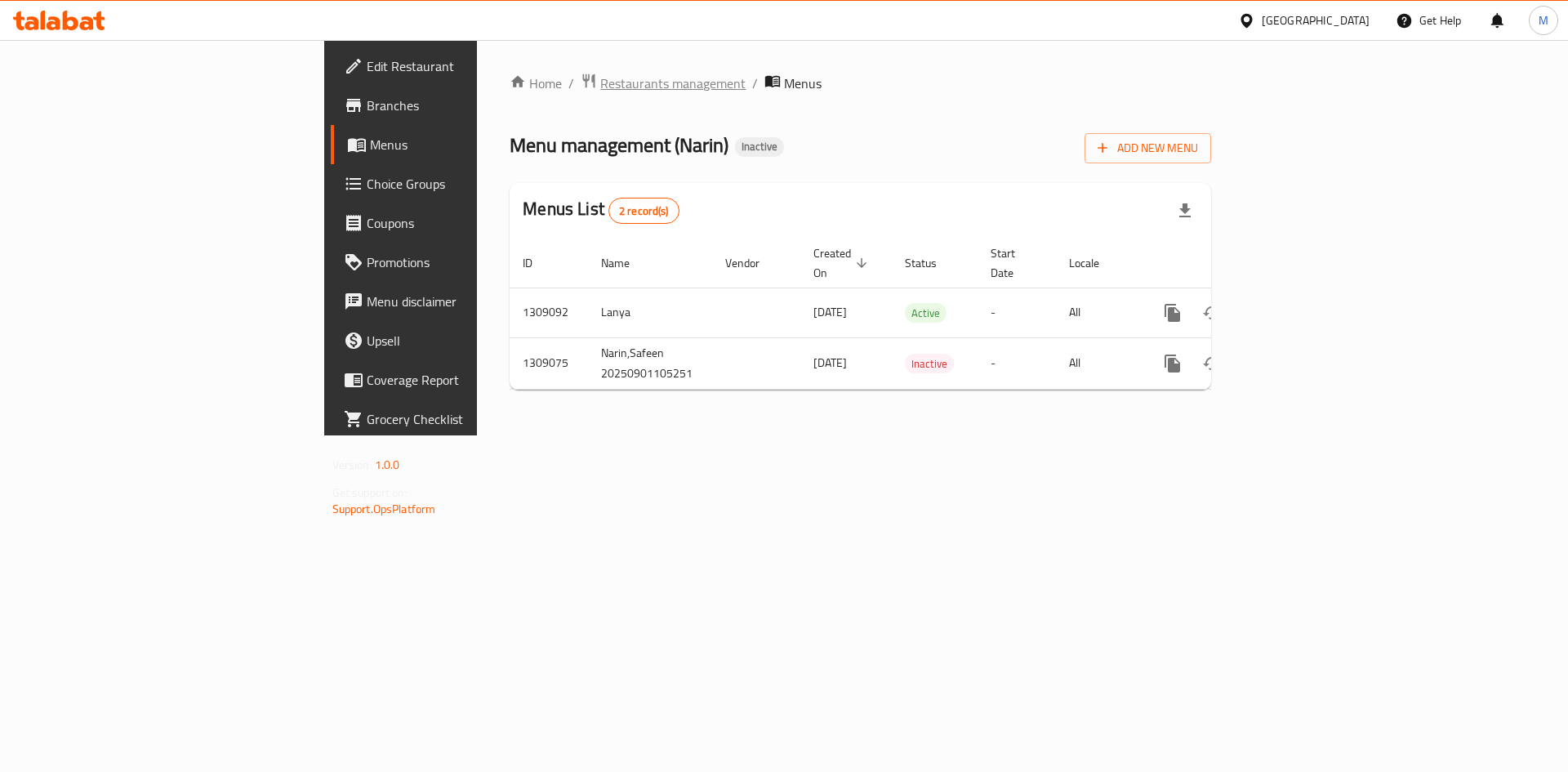
click at [600, 76] on span "Restaurants management" at bounding box center [673, 84] width 146 height 20
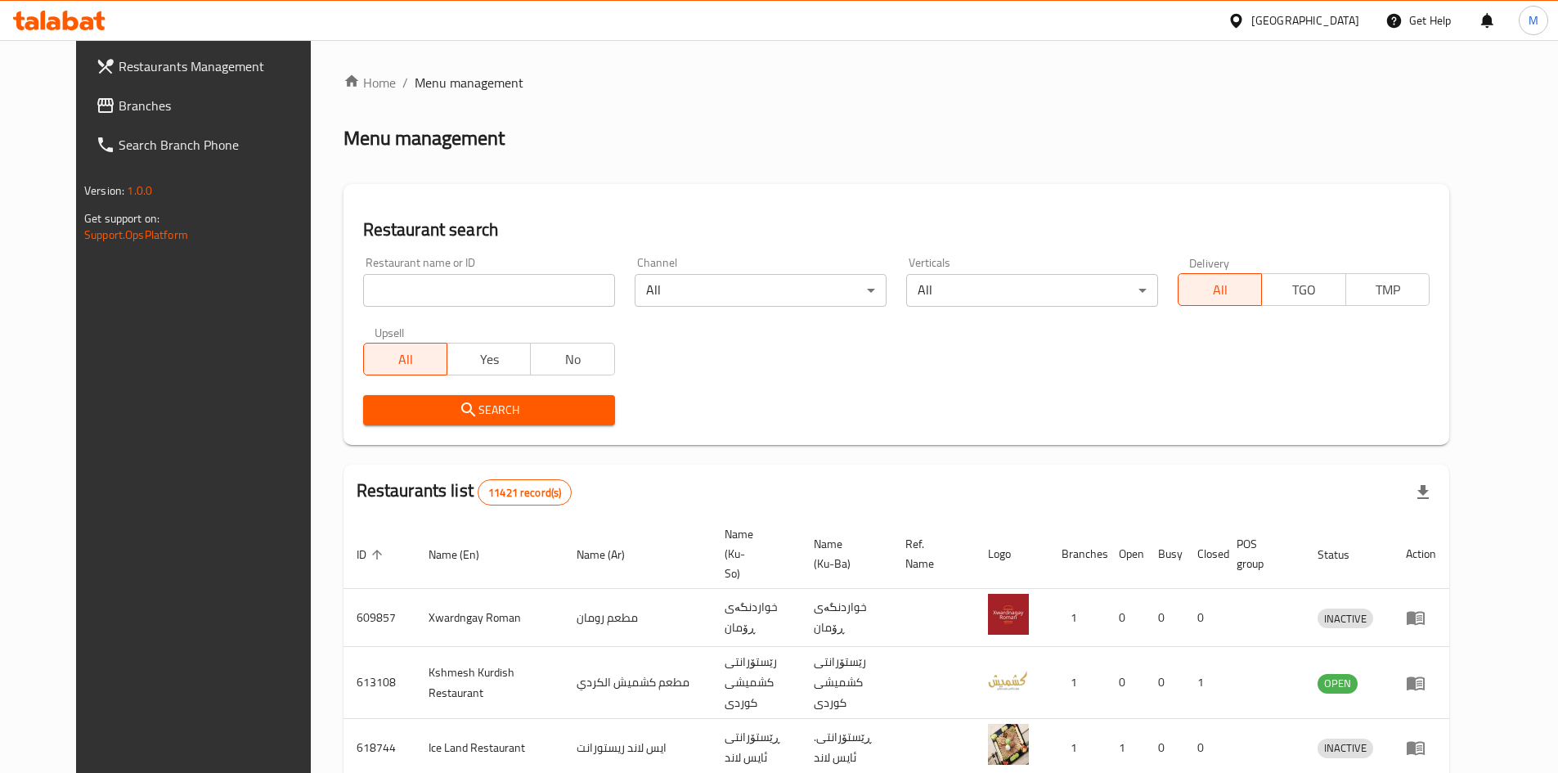
click at [396, 290] on input "search" at bounding box center [489, 290] width 252 height 33
click button "Search" at bounding box center [489, 410] width 252 height 30
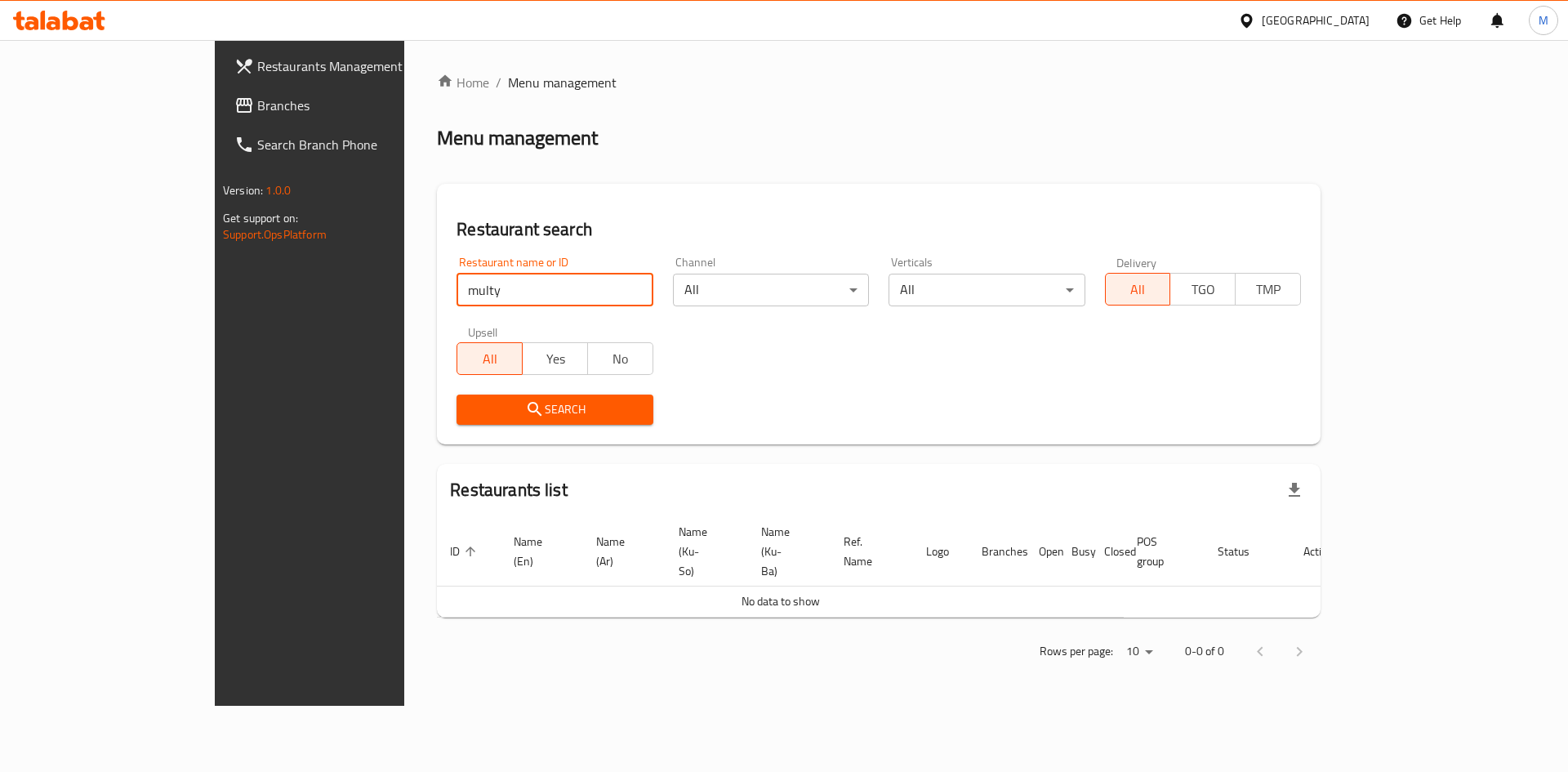
click button "Search" at bounding box center [554, 409] width 196 height 30
click at [456, 299] on input "multy" at bounding box center [554, 290] width 196 height 33
type input "multi"
click button "Search" at bounding box center [554, 409] width 196 height 30
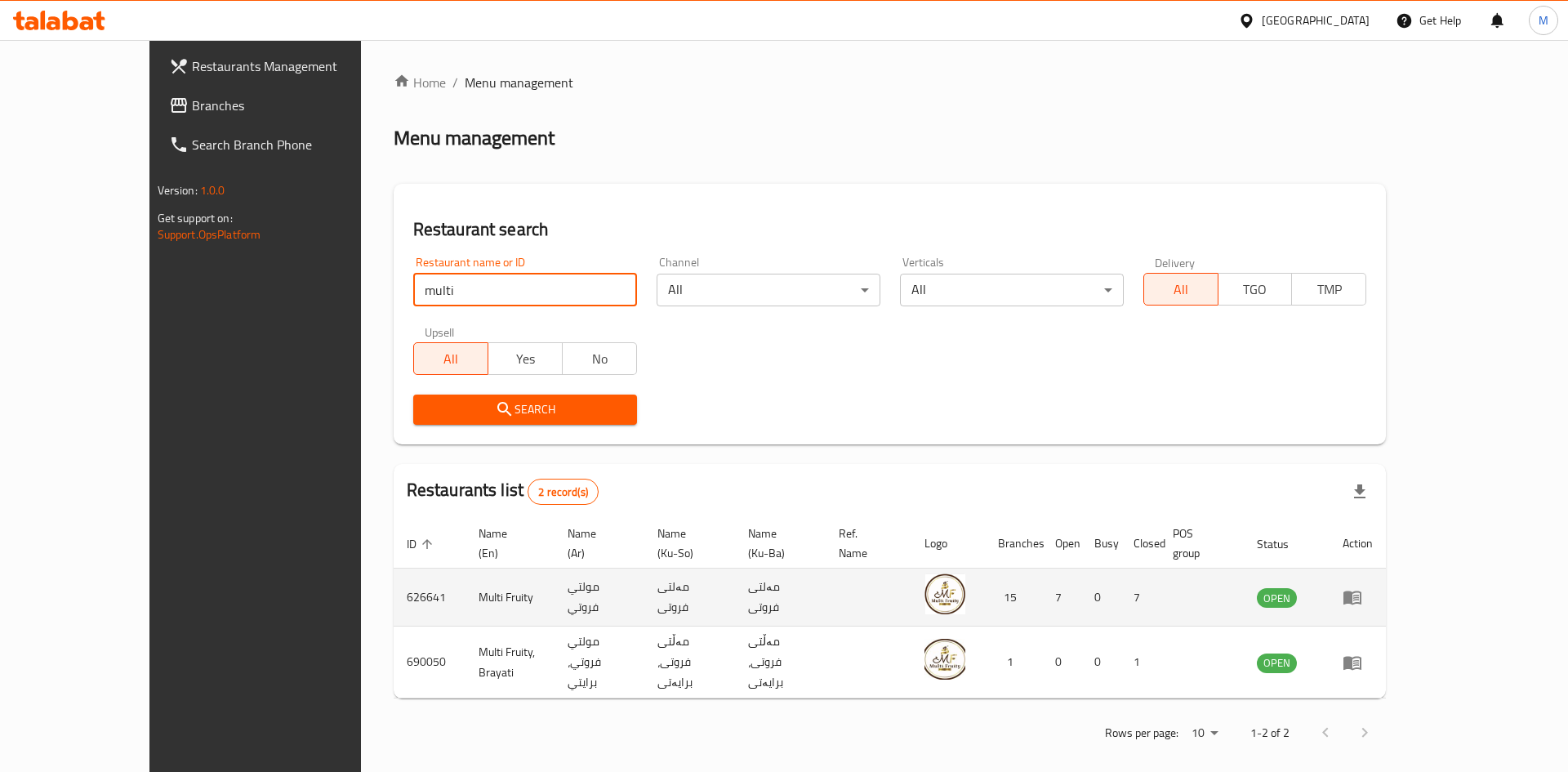
click at [1361, 591] on icon "enhanced table" at bounding box center [1352, 598] width 18 height 14
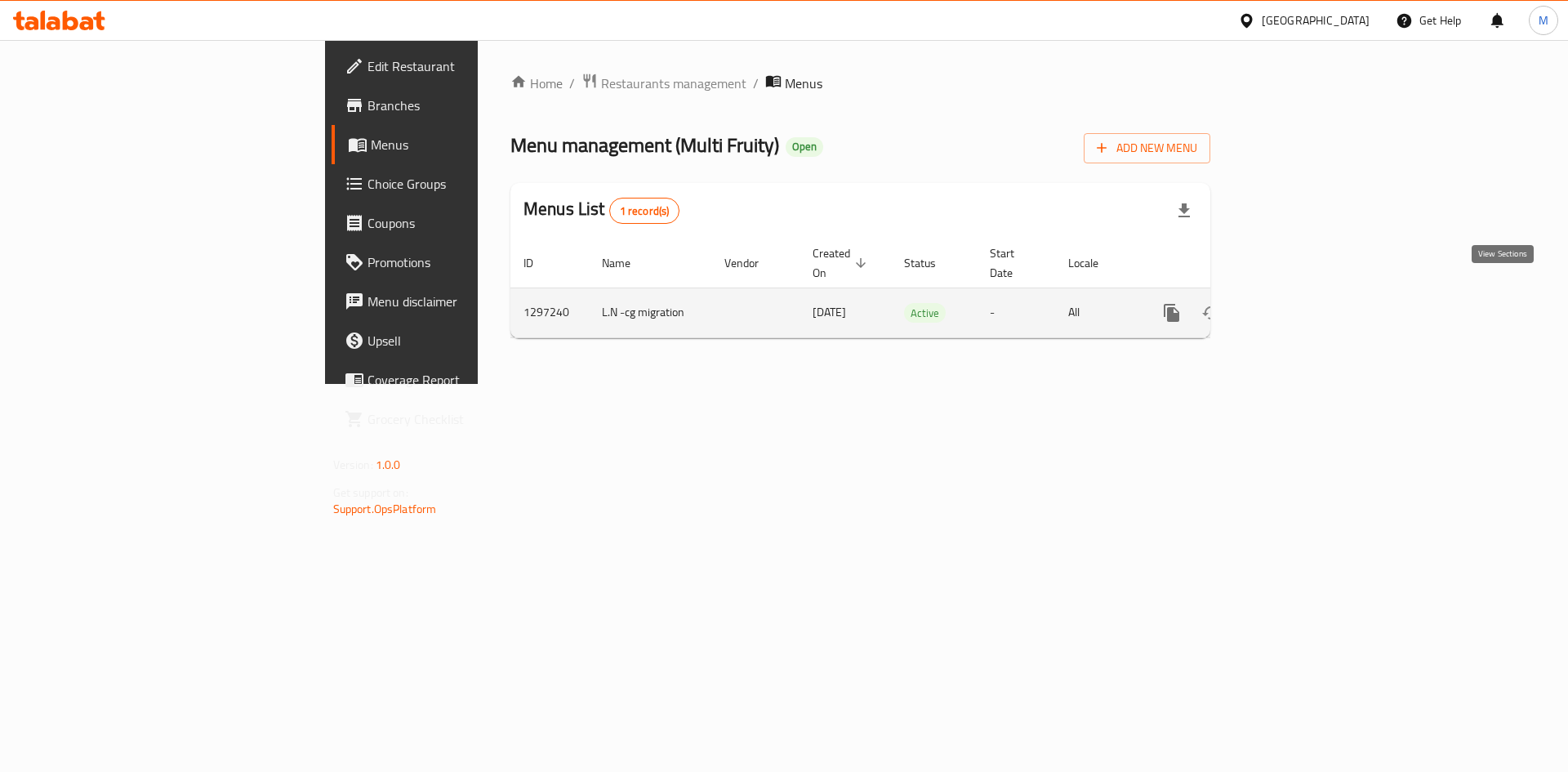
click at [1297, 306] on icon "enhanced table" at bounding box center [1289, 313] width 15 height 15
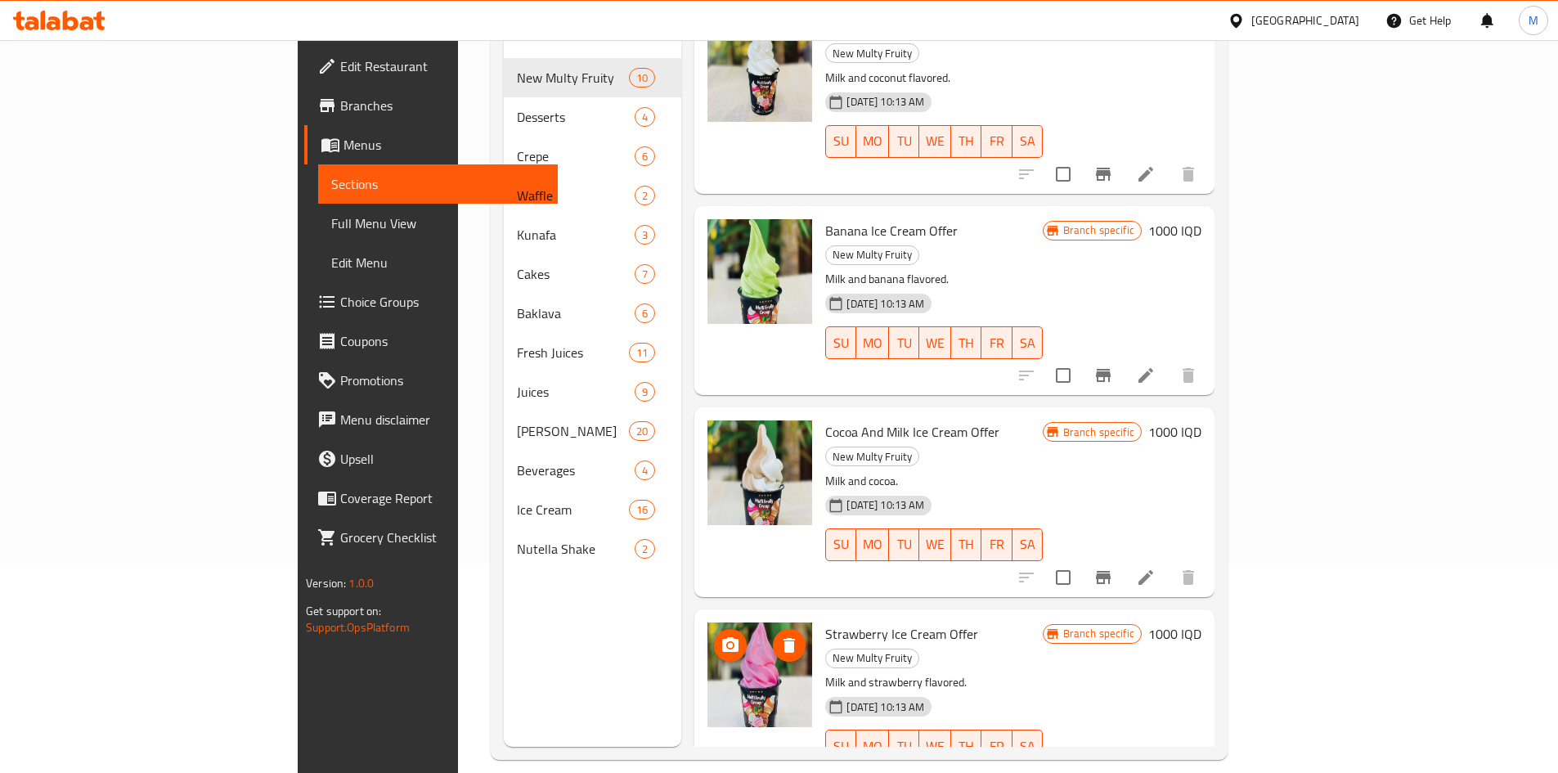
scroll to position [229, 0]
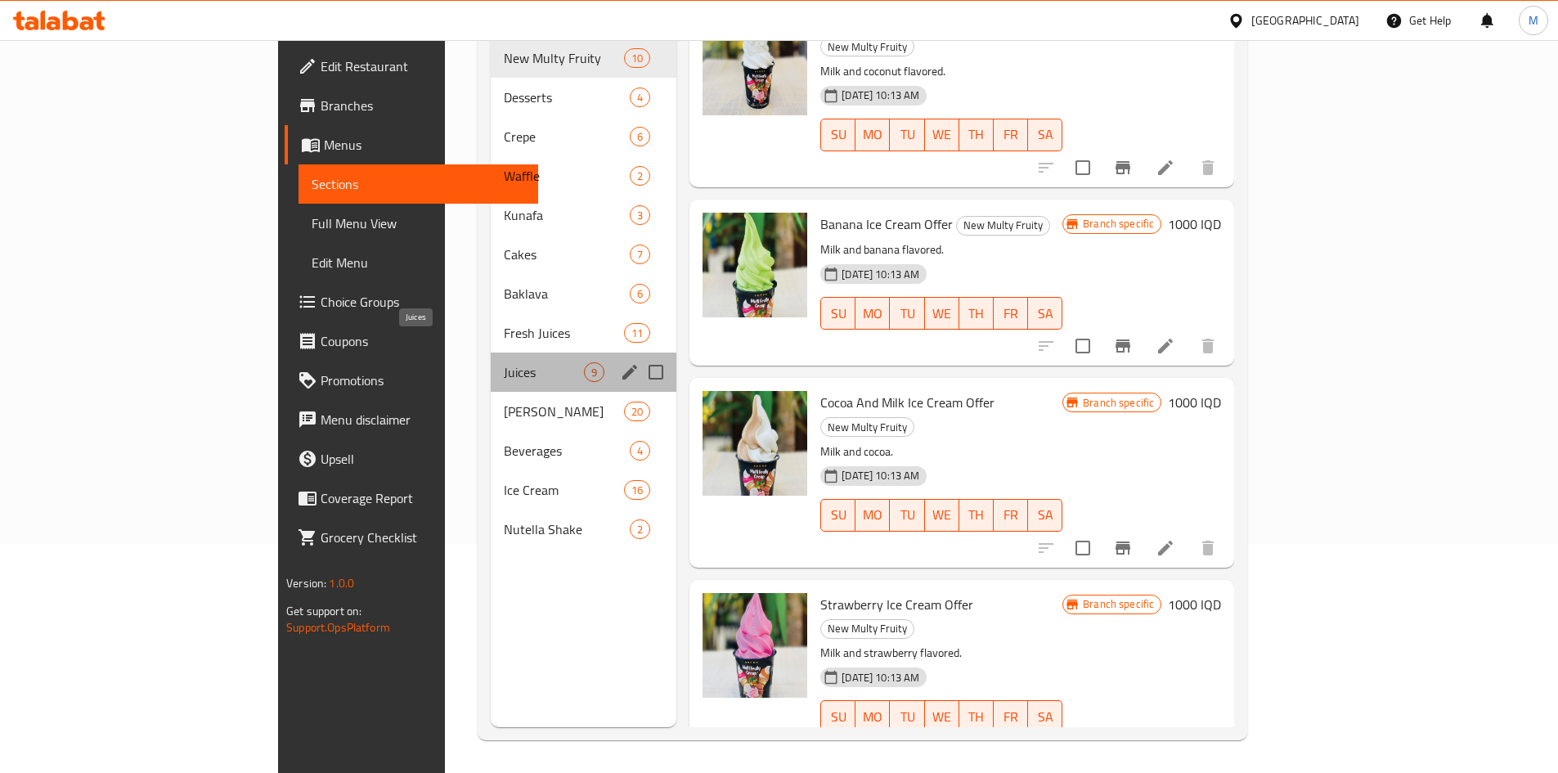
click at [504, 362] on span "Juices" at bounding box center [544, 372] width 80 height 20
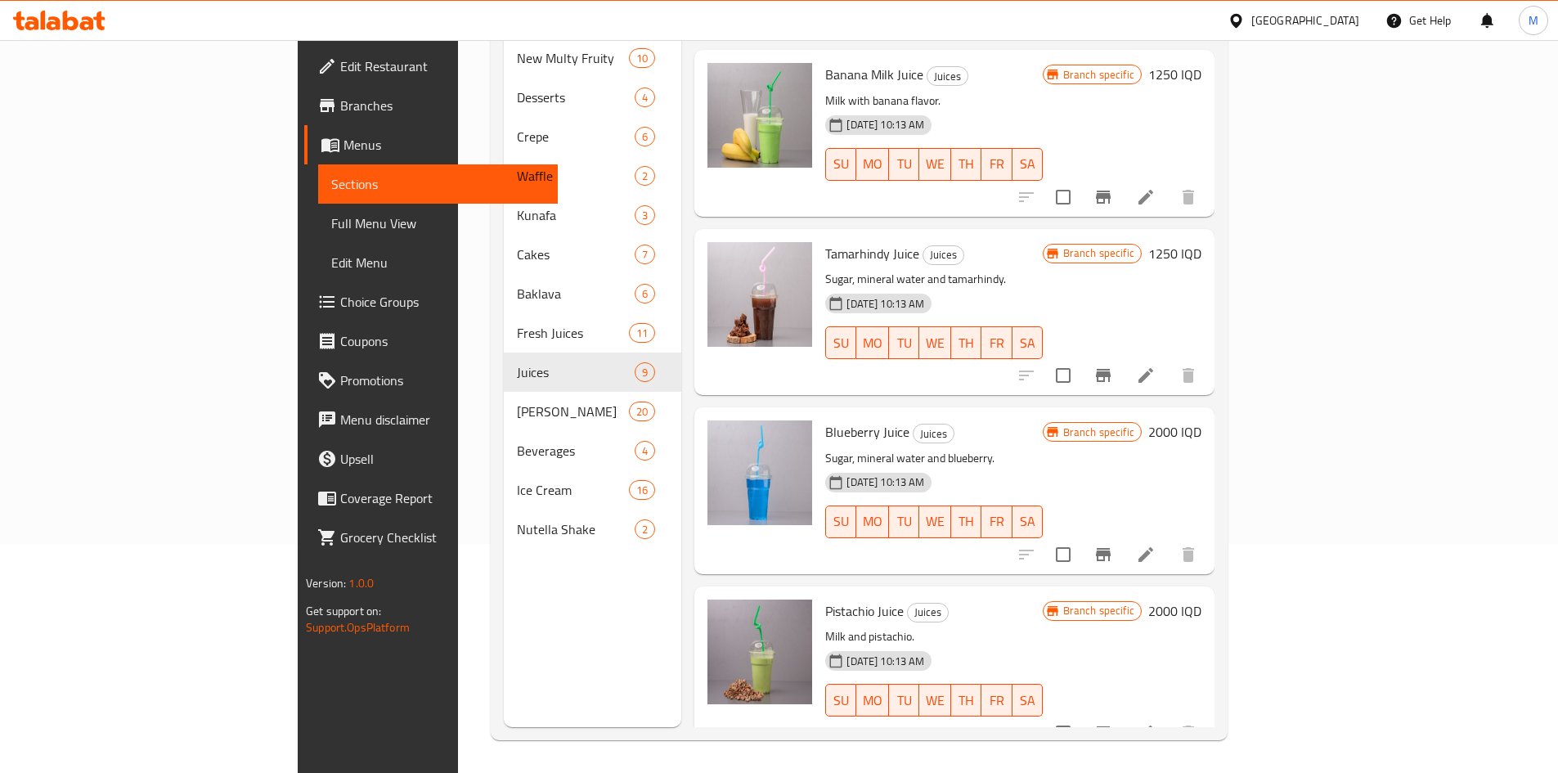
scroll to position [876, 0]
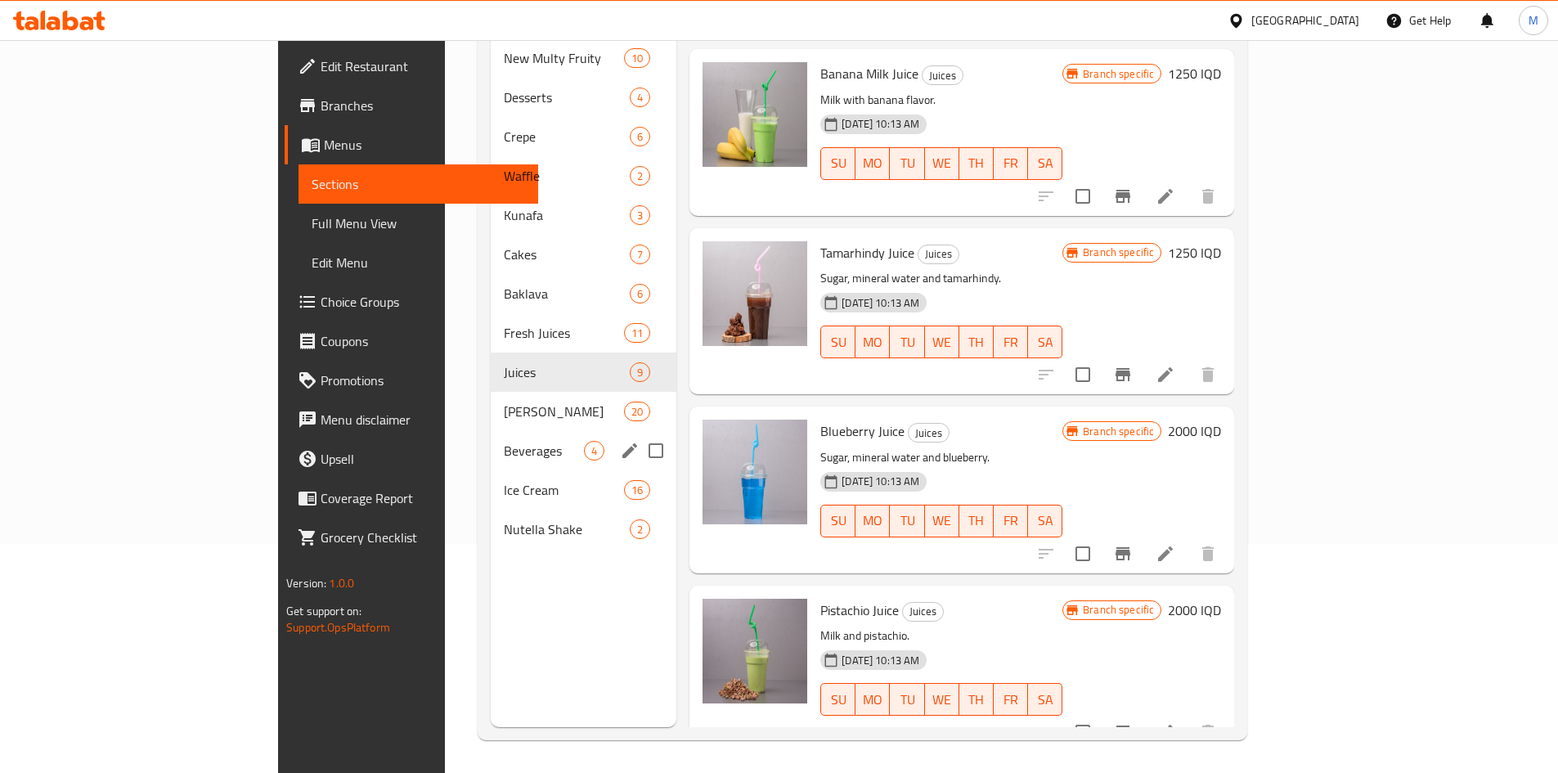
drag, startPoint x: 424, startPoint y: 377, endPoint x: 421, endPoint y: 386, distance: 9.6
click at [504, 402] on span "[PERSON_NAME]" at bounding box center [564, 412] width 120 height 20
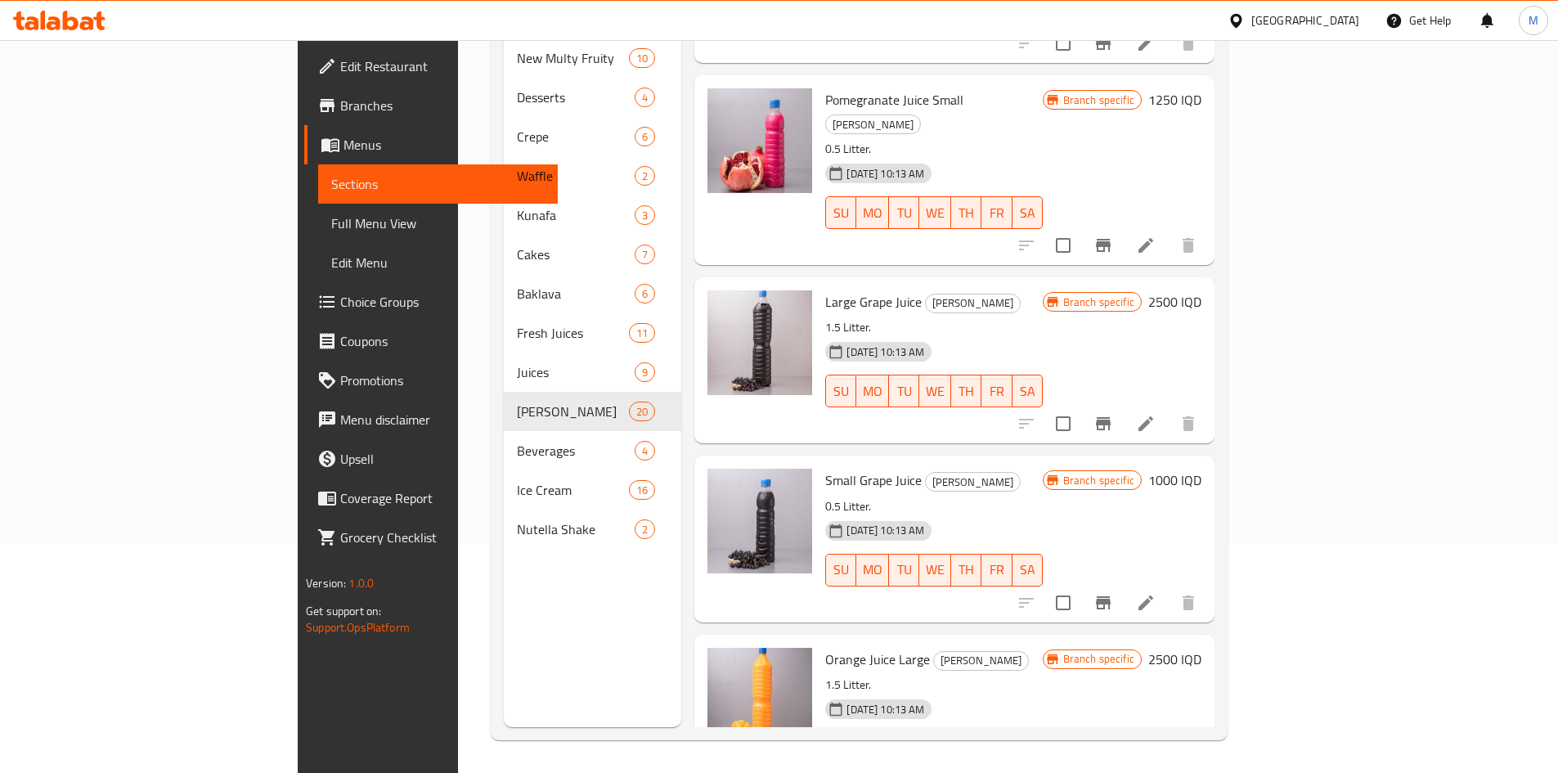
scroll to position [142, 0]
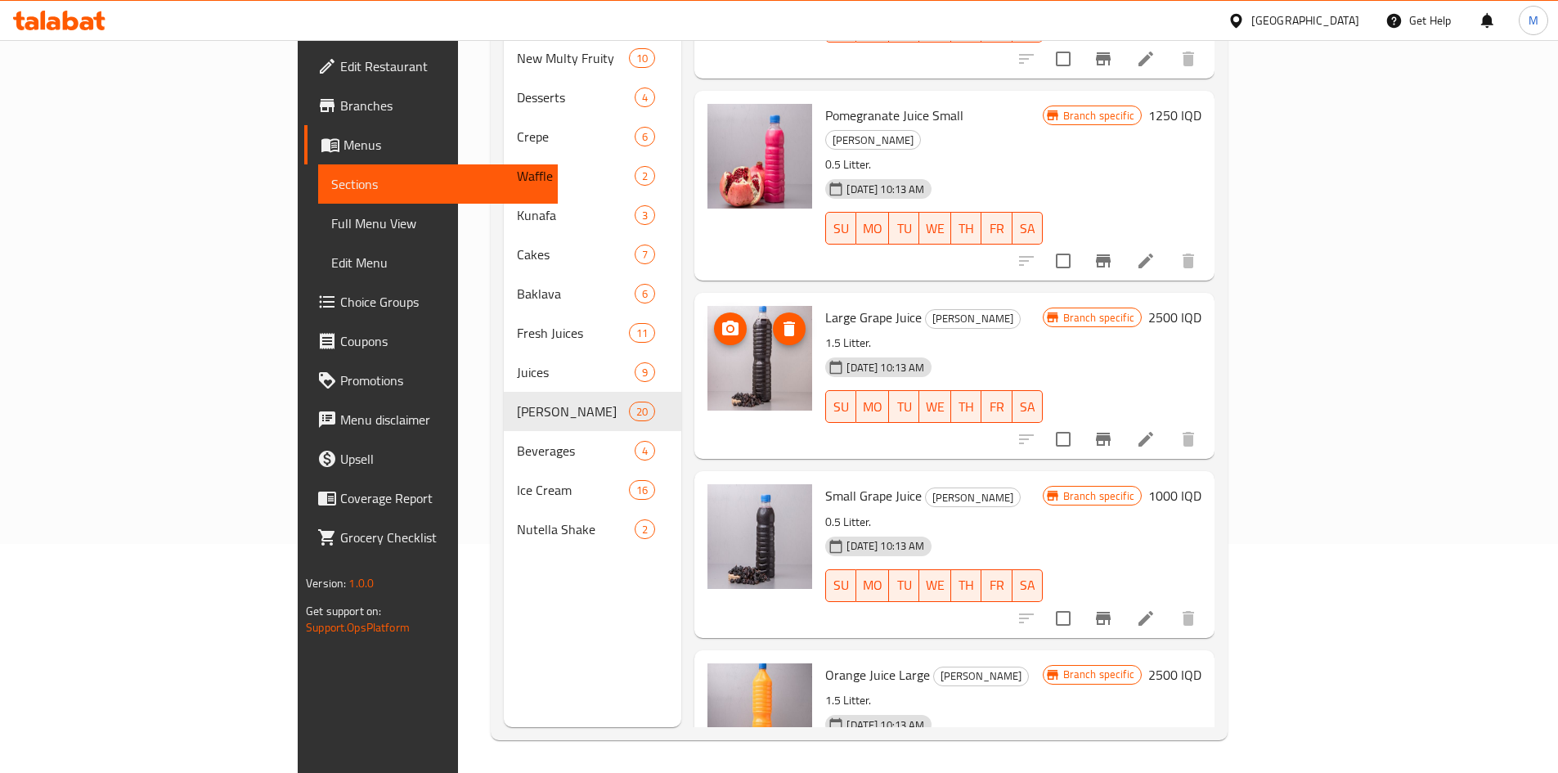
click at [708, 308] on img at bounding box center [760, 358] width 105 height 105
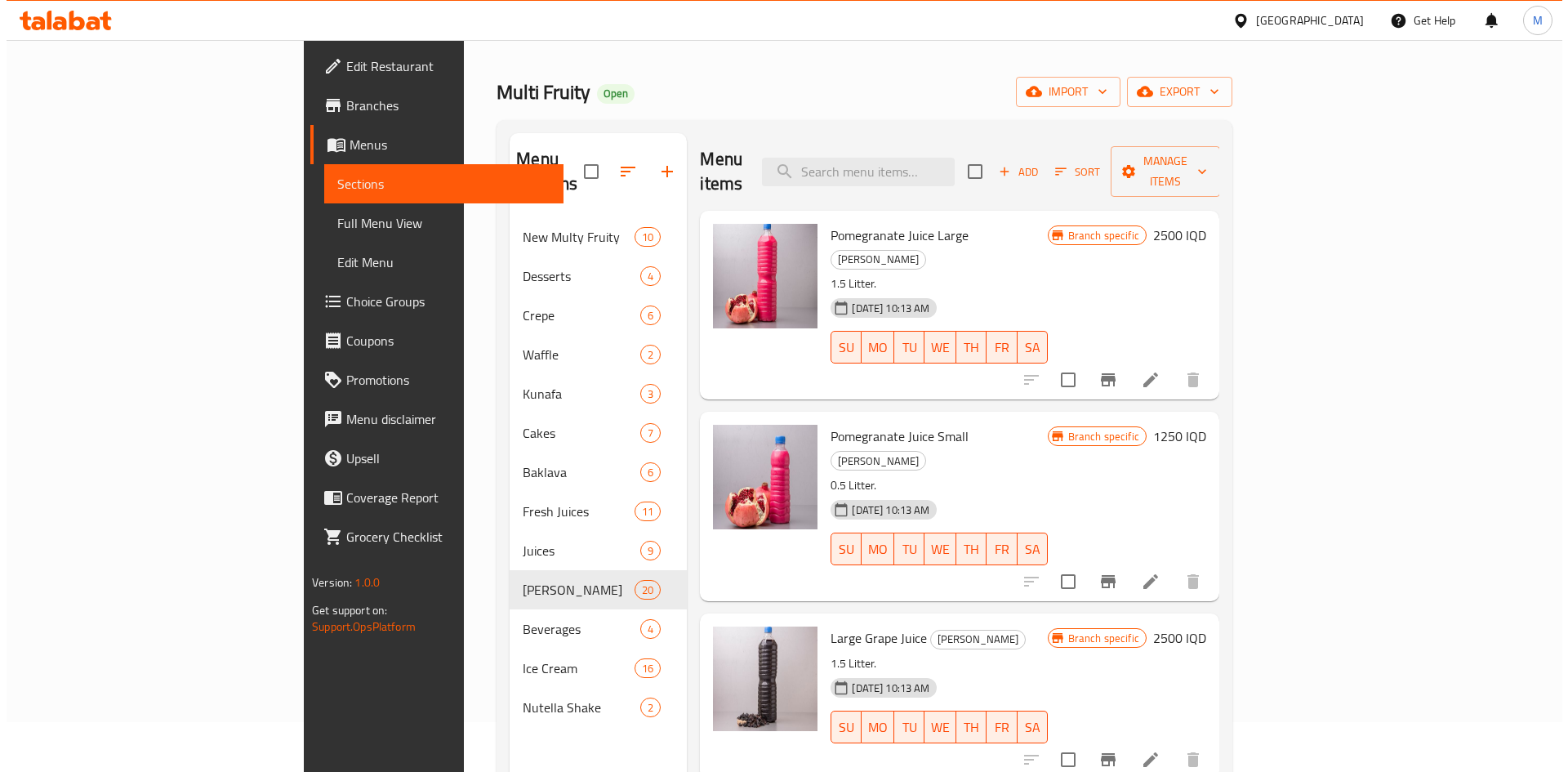
scroll to position [0, 0]
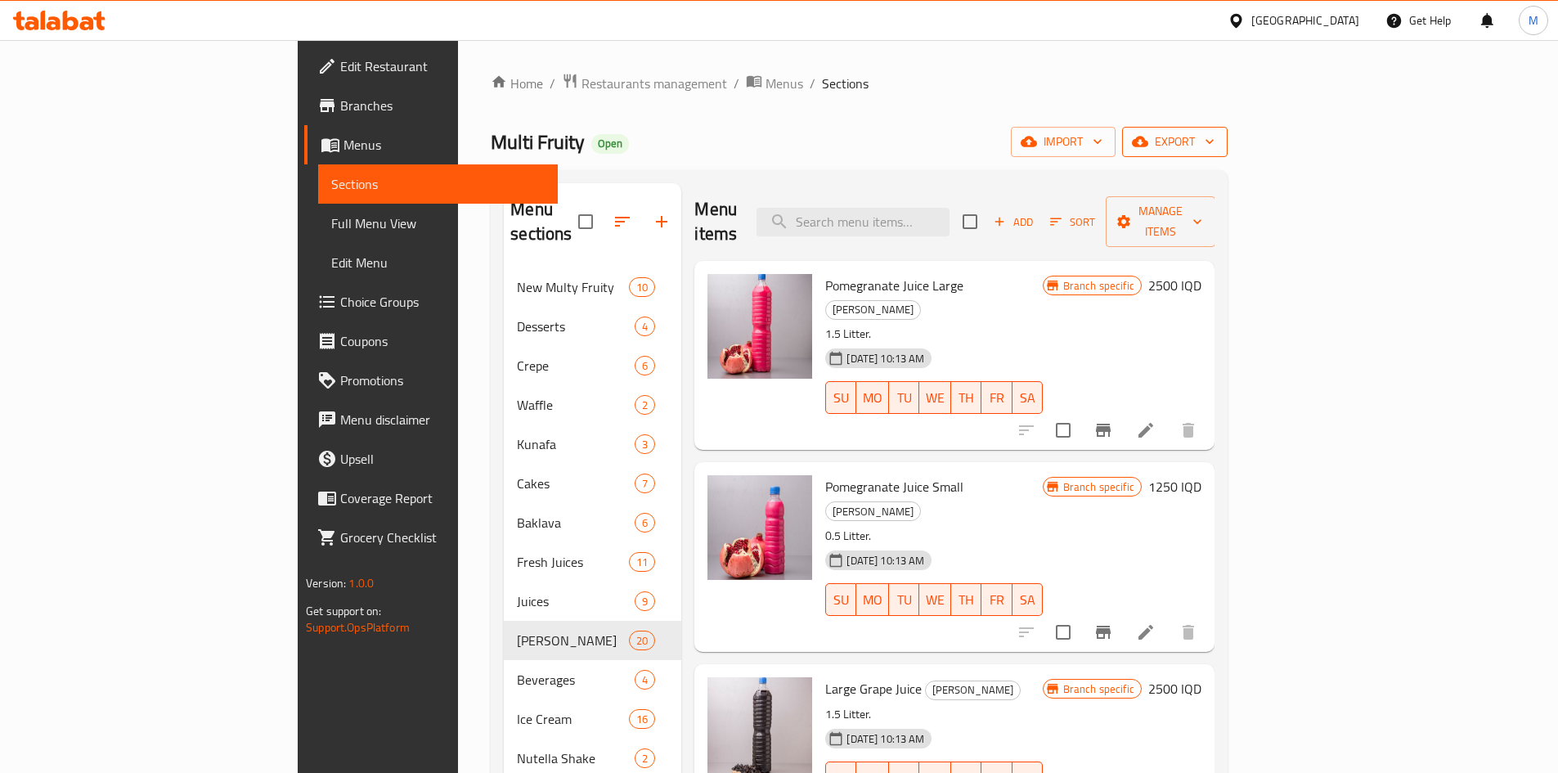
click at [1215, 144] on span "export" at bounding box center [1175, 142] width 79 height 20
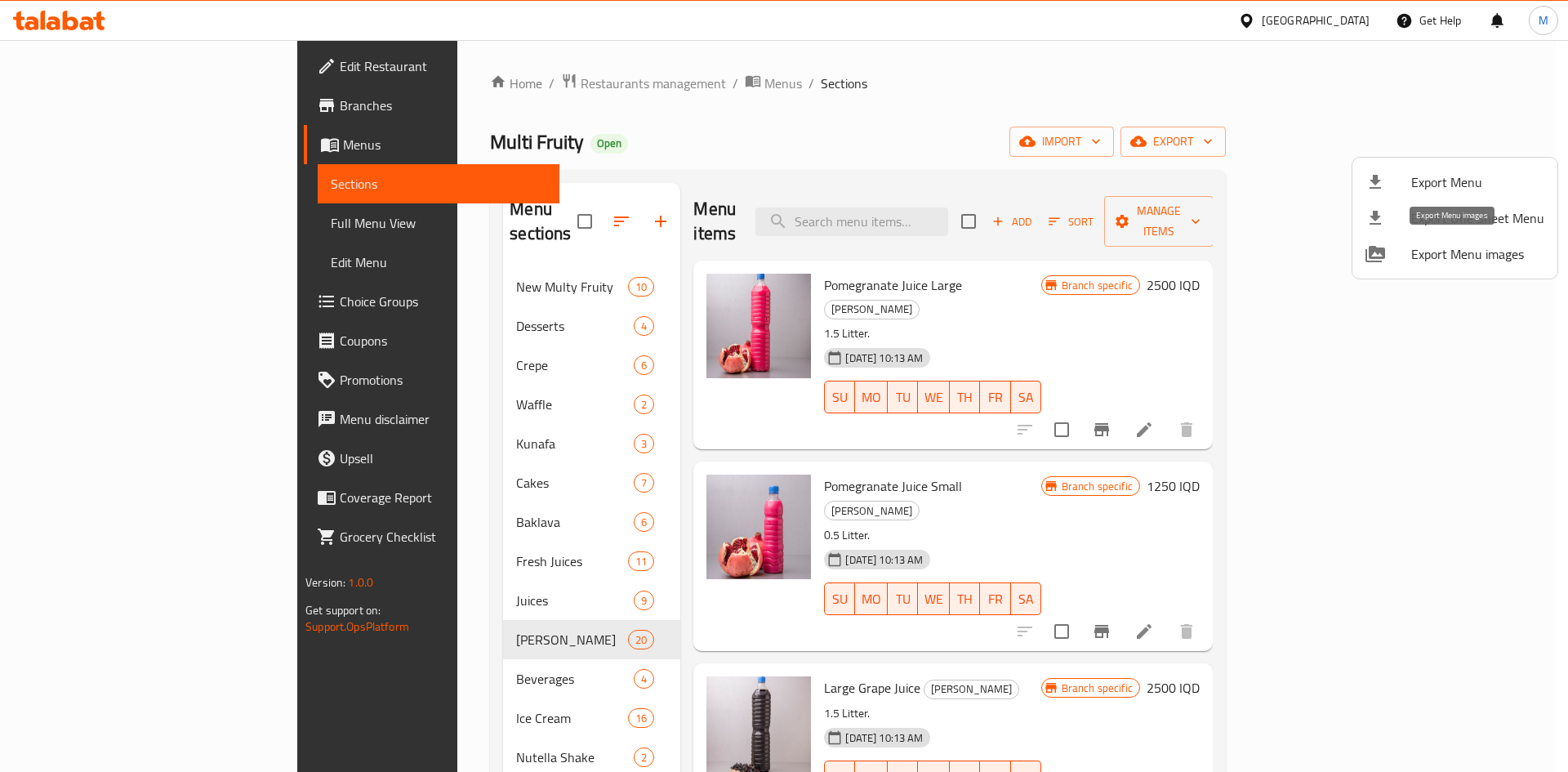
click at [1524, 258] on span "Export Menu images" at bounding box center [1477, 255] width 133 height 20
